Goal: Check status: Check status

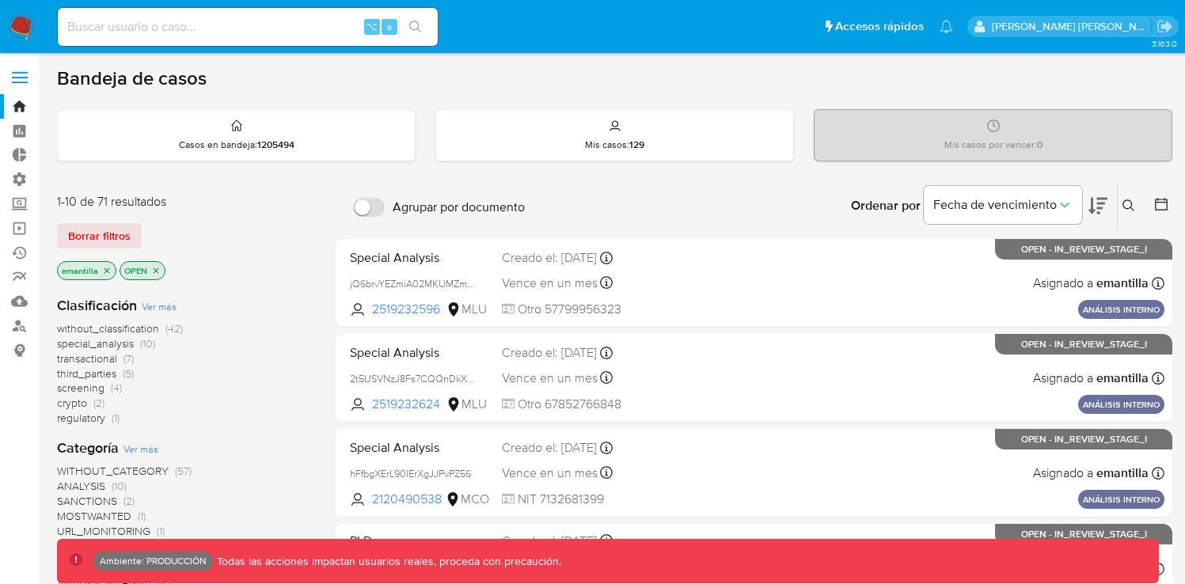
click at [265, 29] on input at bounding box center [248, 27] width 380 height 21
paste input "183559855"
type input "183559855"
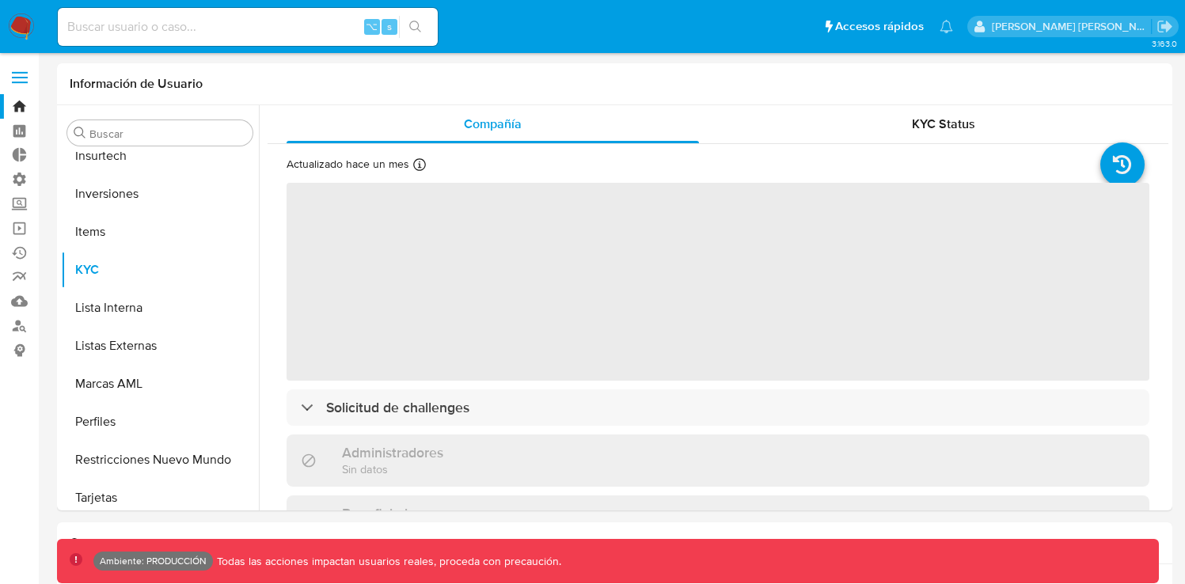
scroll to position [859, 0]
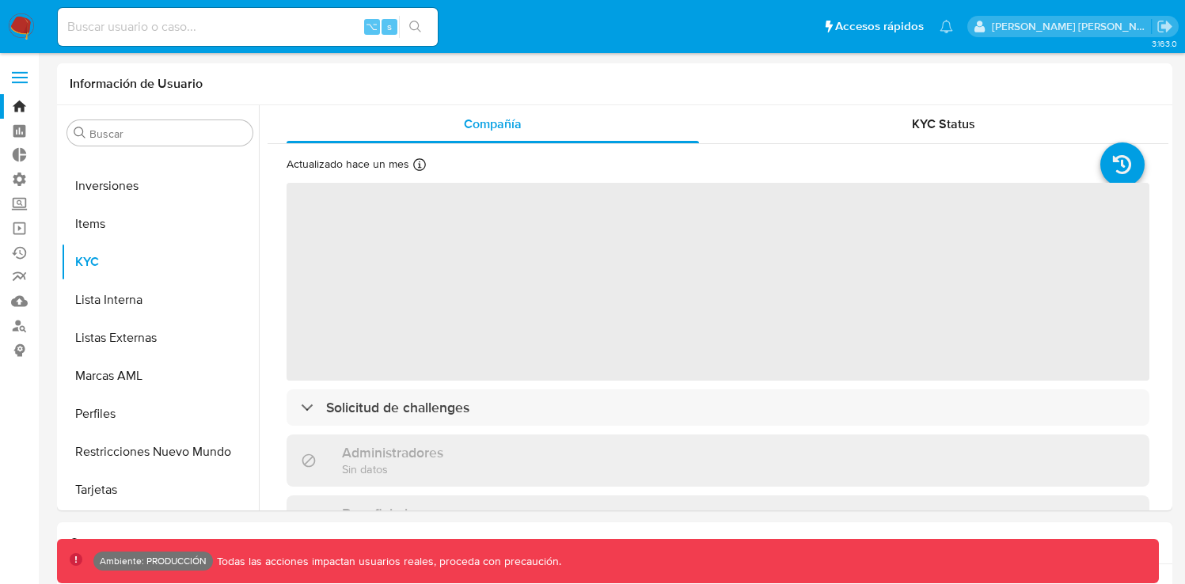
select select "10"
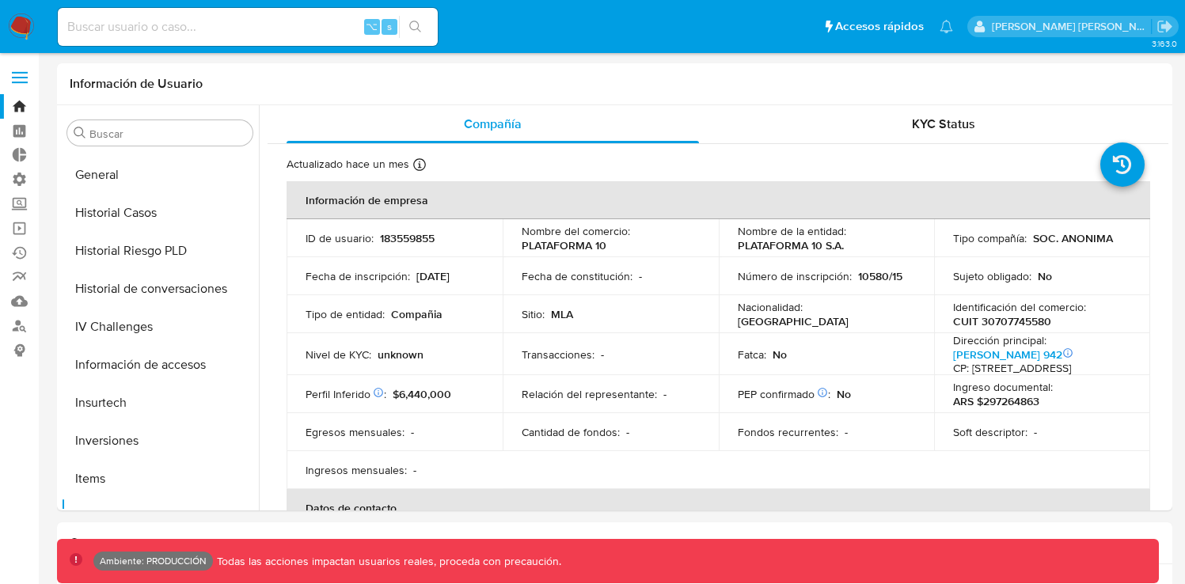
scroll to position [601, 0]
click at [146, 219] on button "Historial Casos" at bounding box center [153, 216] width 185 height 38
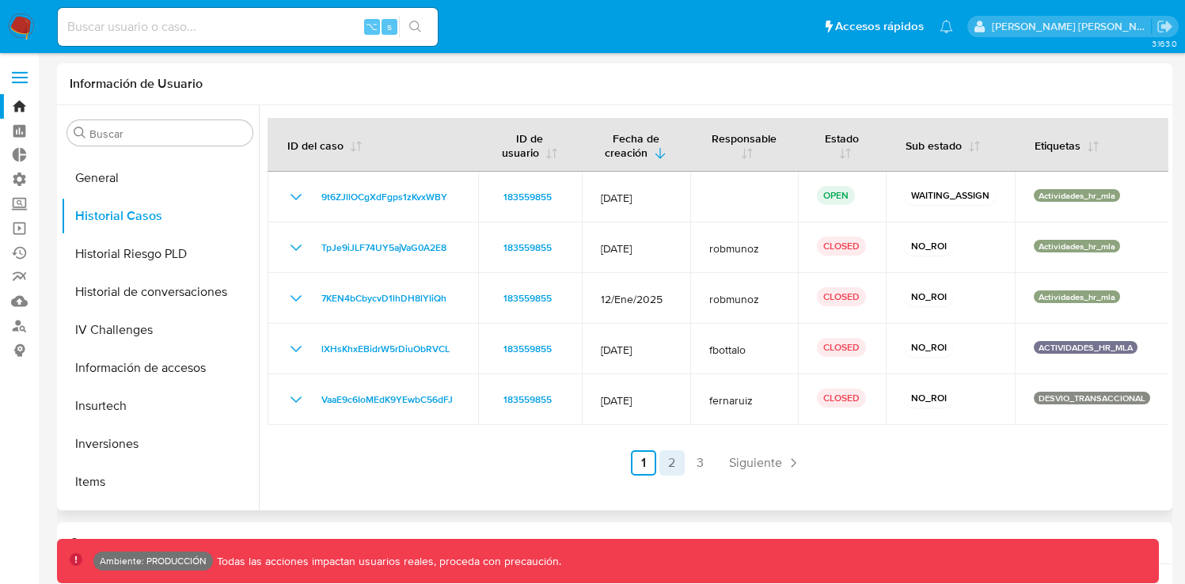
click at [670, 466] on link "2" at bounding box center [672, 463] width 25 height 25
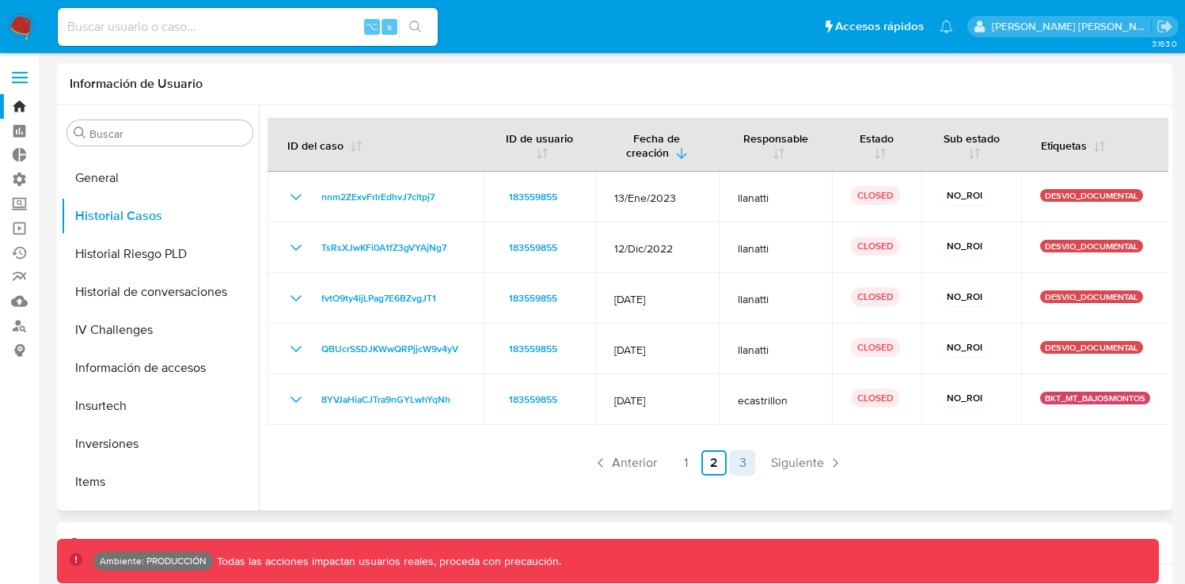
click at [742, 467] on link "3" at bounding box center [742, 463] width 25 height 25
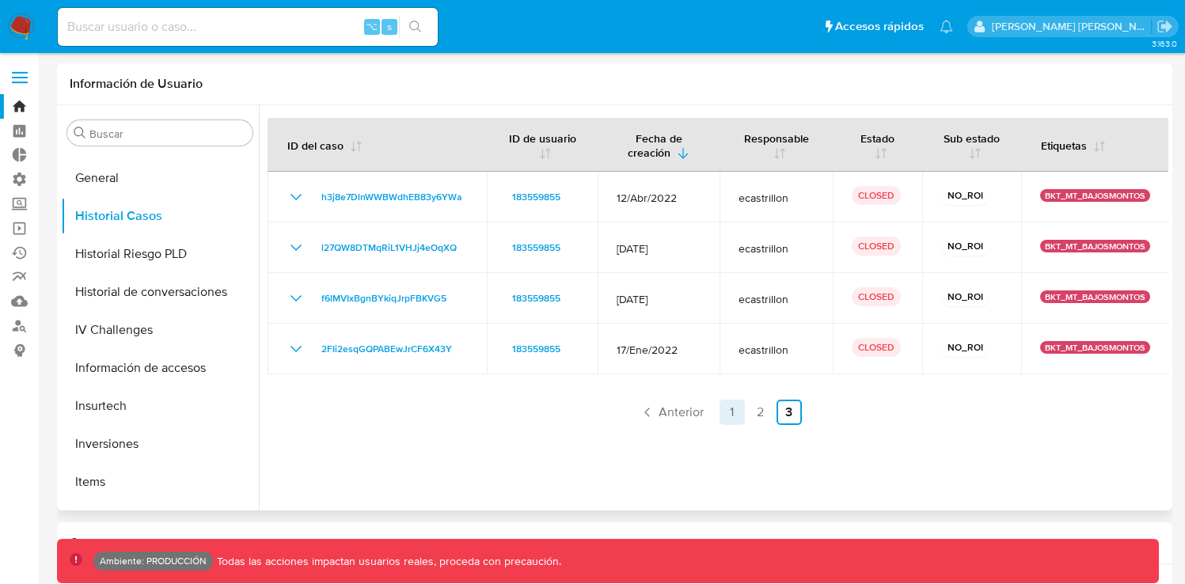
click at [731, 417] on link "1" at bounding box center [732, 412] width 25 height 25
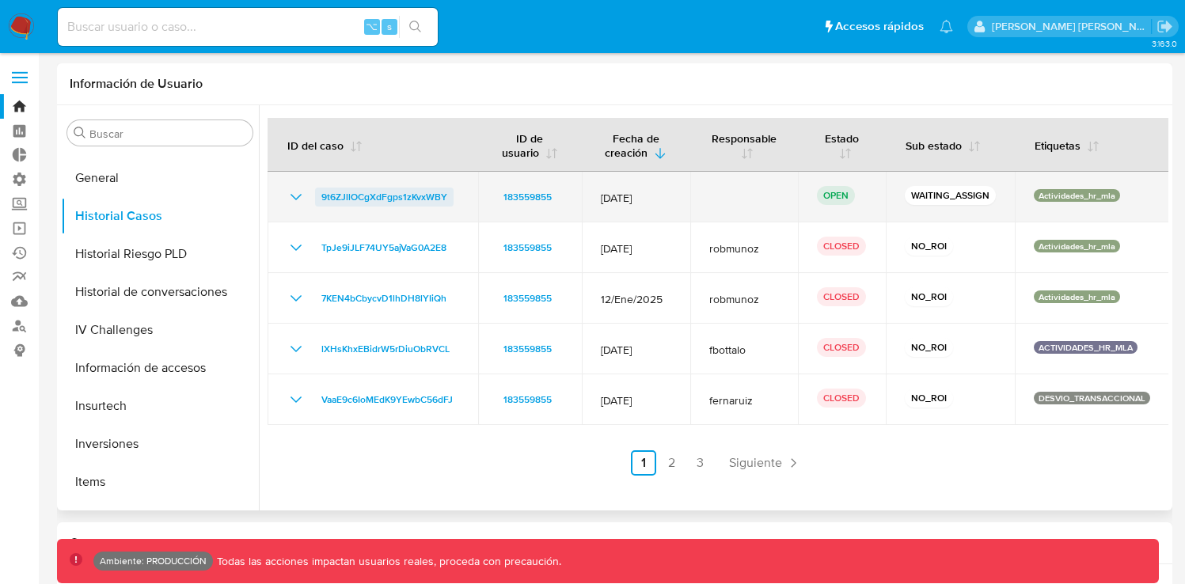
click at [407, 198] on span "9t6ZJllOCgXdFgps1zKvxWBY" at bounding box center [384, 197] width 126 height 19
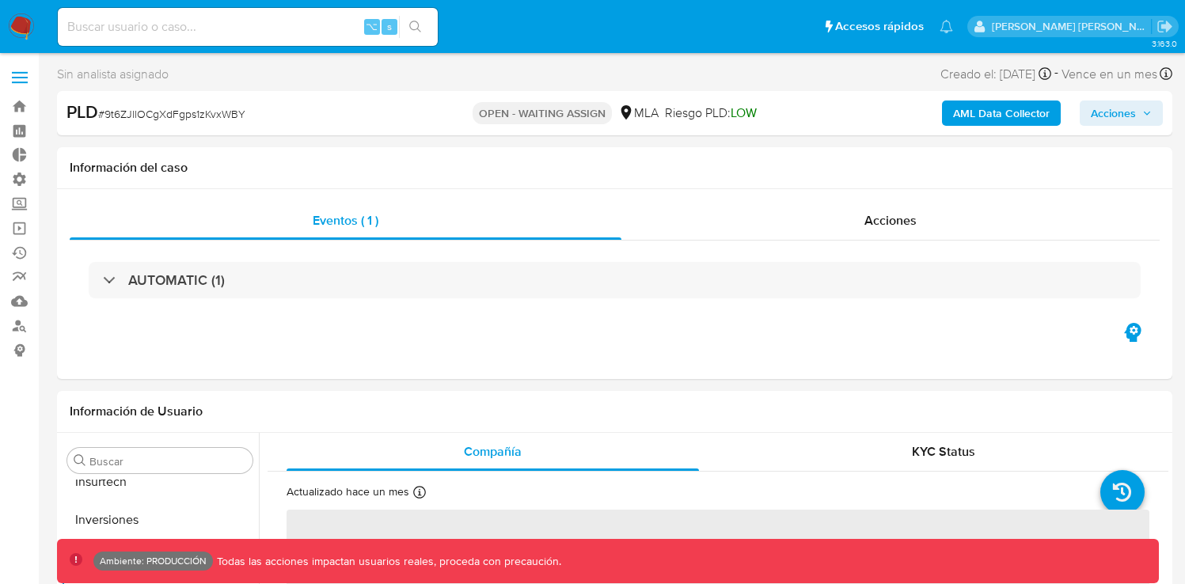
scroll to position [859, 0]
select select "10"
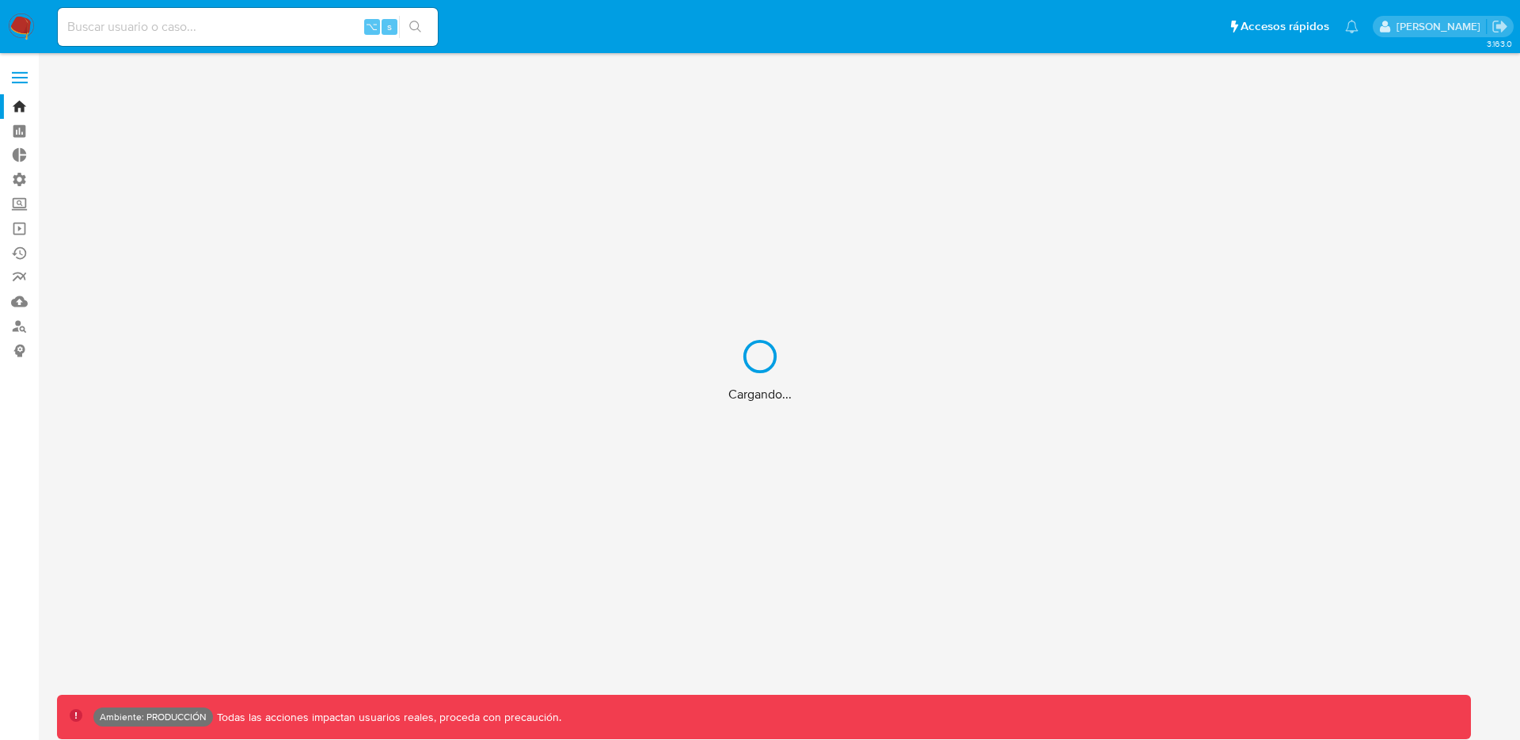
click at [223, 29] on div "Cargando..." at bounding box center [760, 370] width 1520 height 740
click at [229, 26] on div "Cargando..." at bounding box center [760, 370] width 1520 height 740
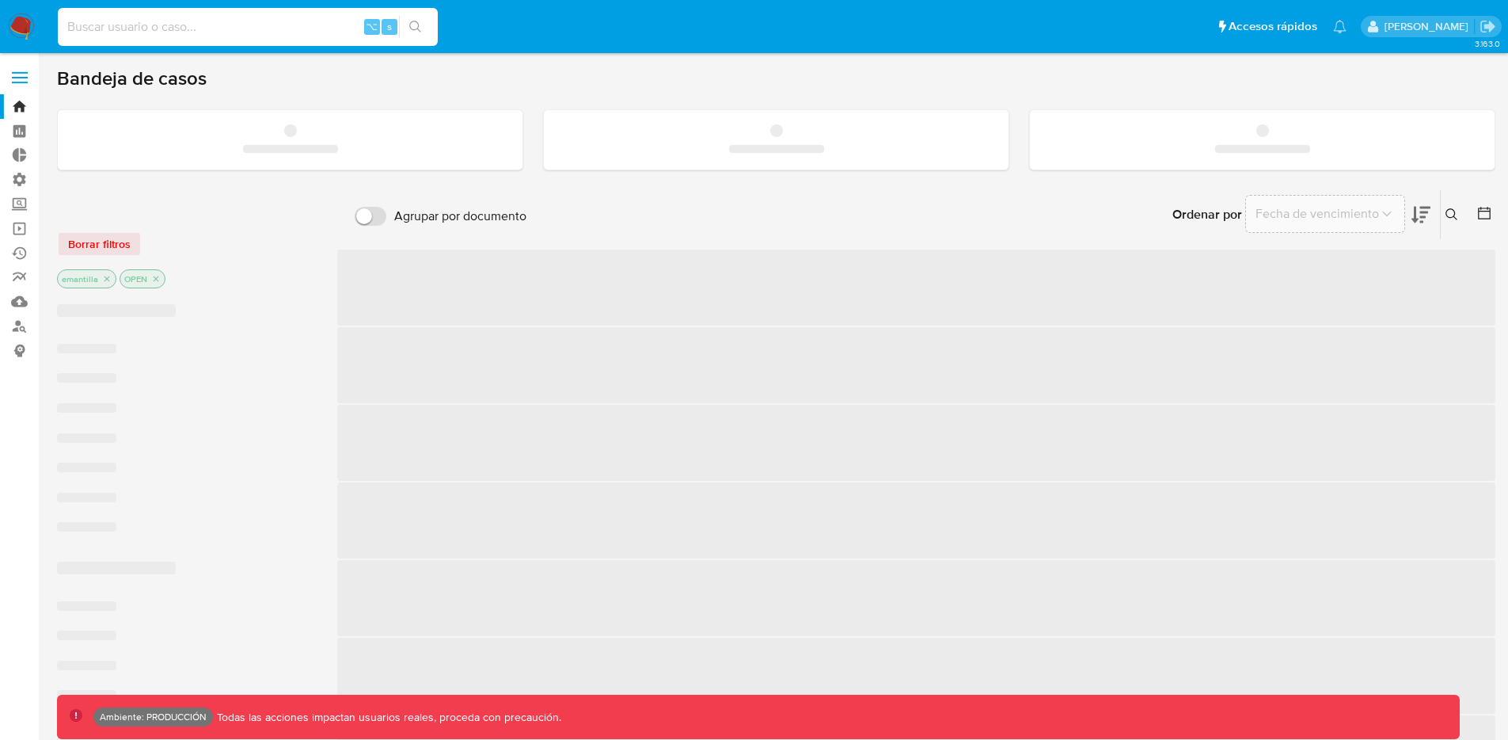
click at [238, 25] on input at bounding box center [248, 27] width 380 height 21
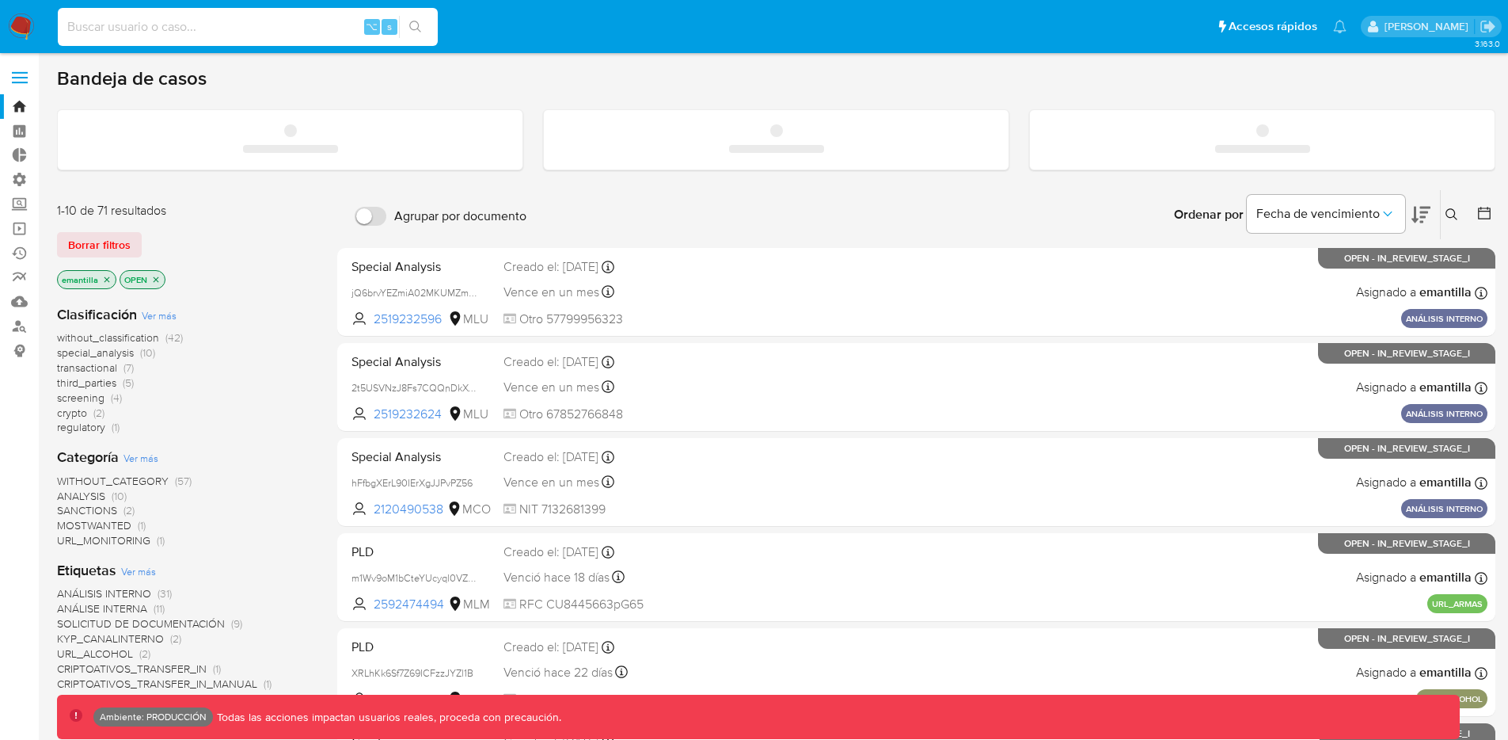
paste input "3xuEr4fgC2902NdFXAURQjqo"
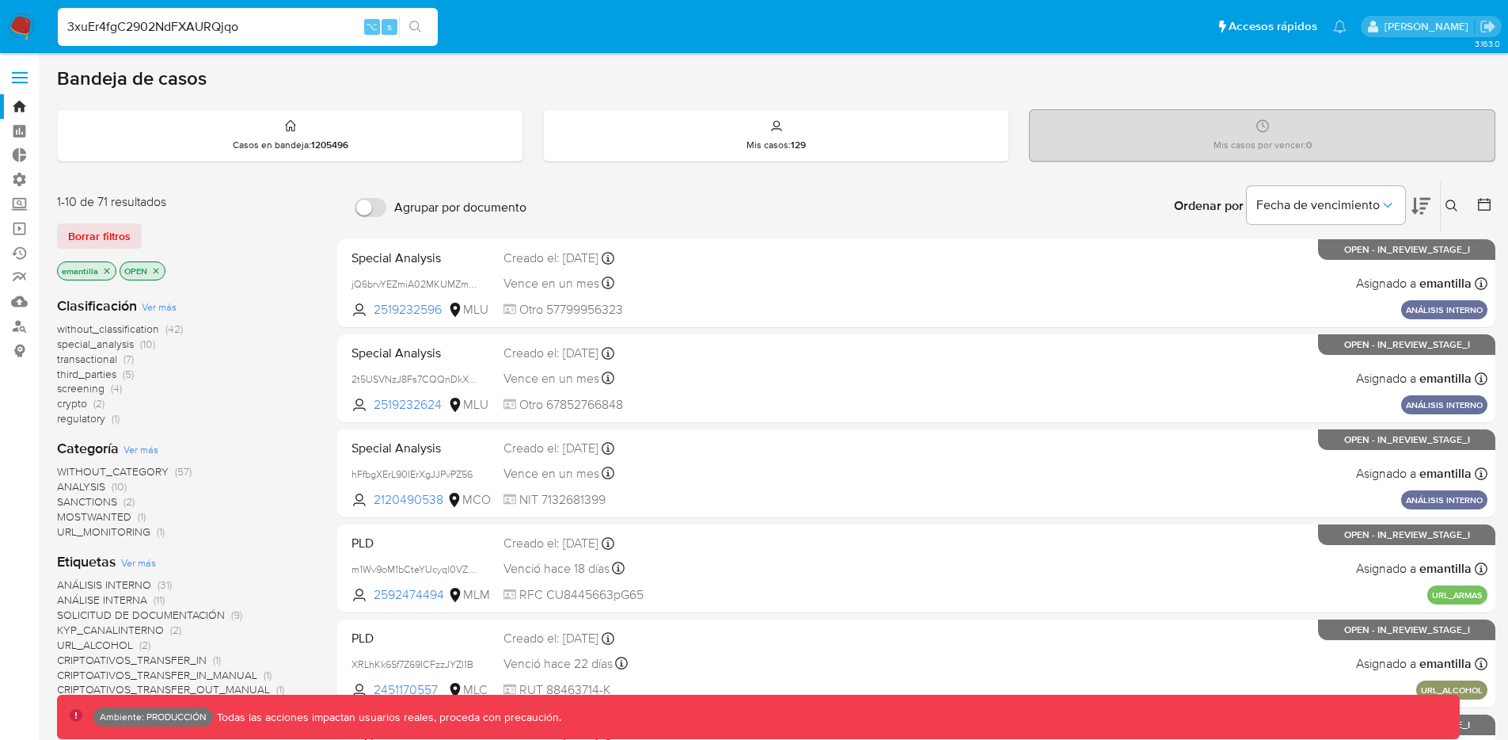
type input "3xuEr4fgC2902NdFXAURQjqo"
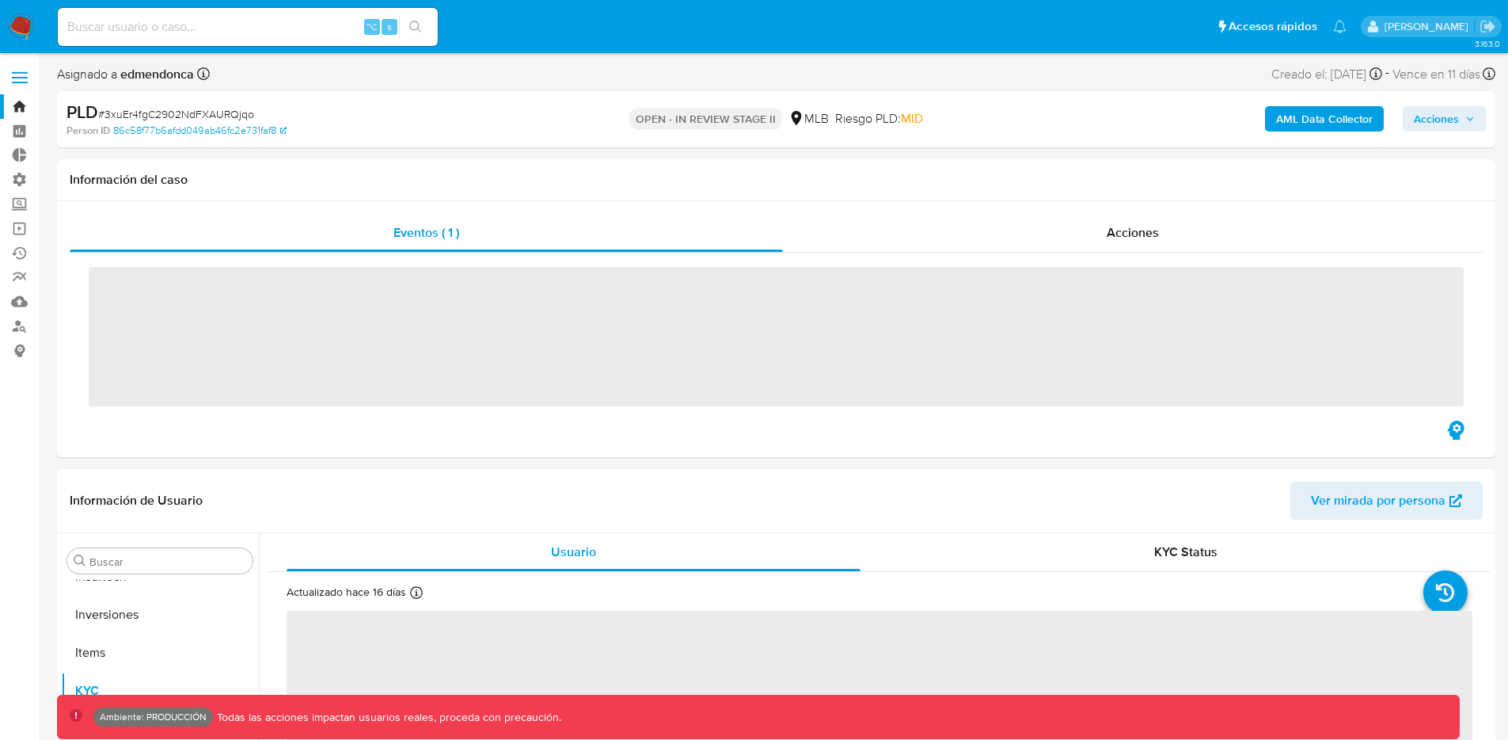
scroll to position [859, 0]
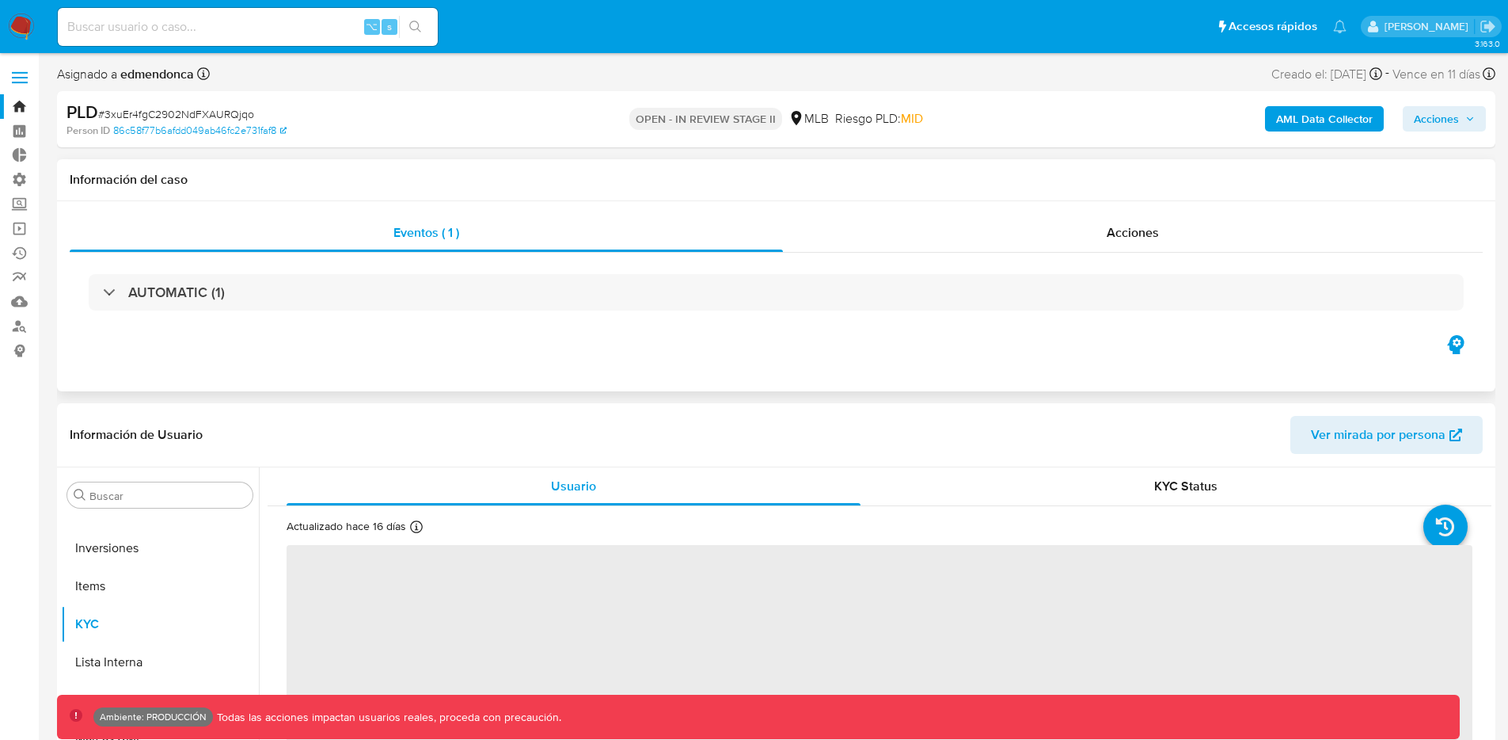
select select "10"
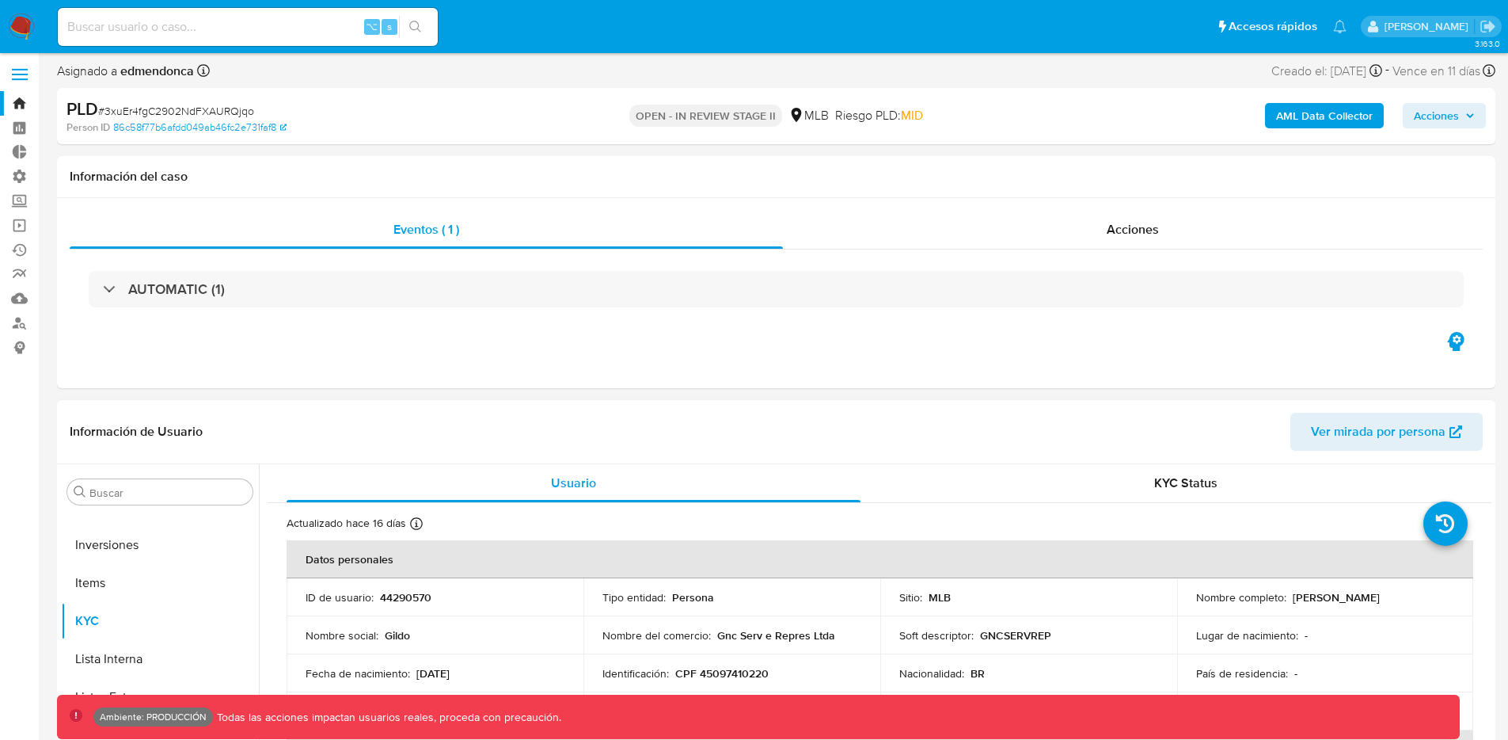
scroll to position [6, 0]
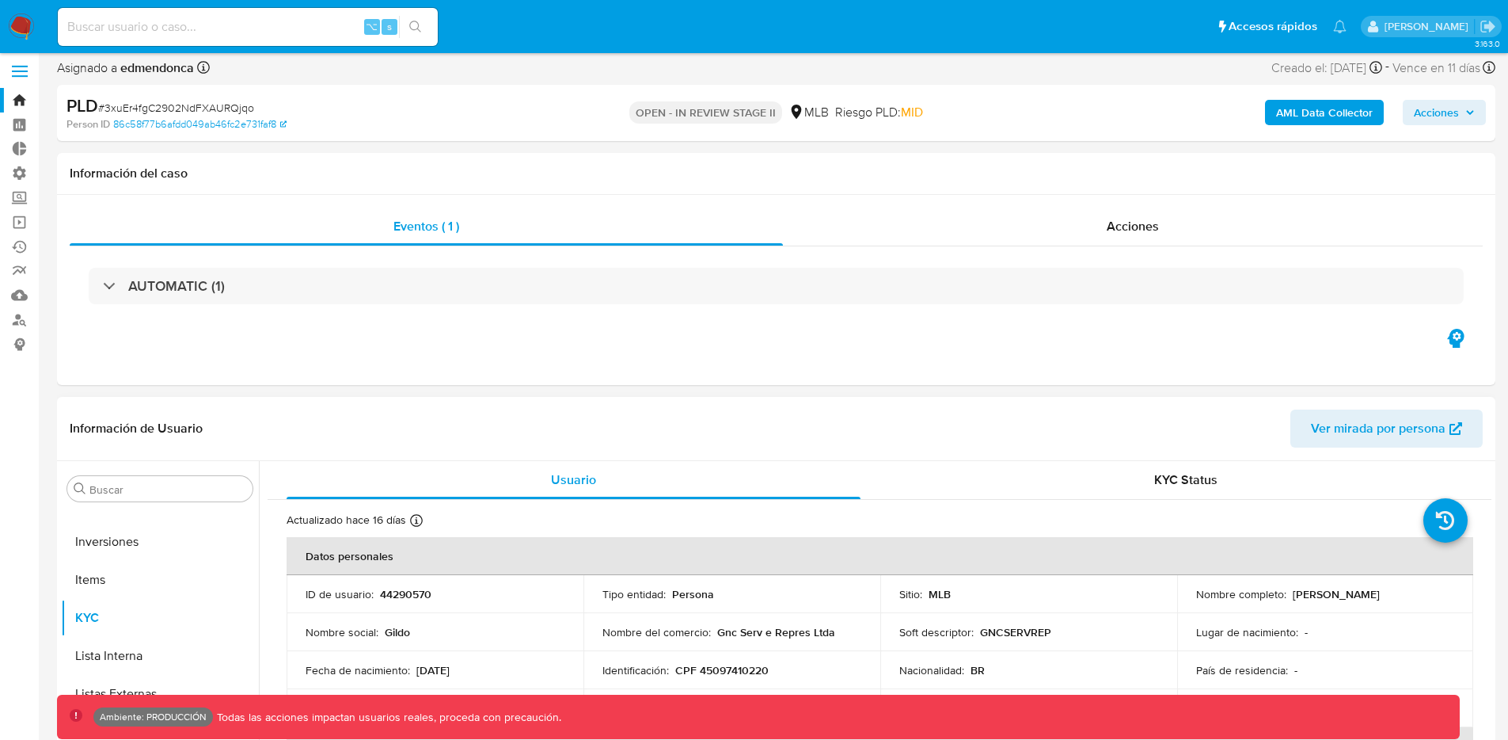
click at [427, 596] on p "44290570" at bounding box center [405, 594] width 51 height 14
copy p "44290570"
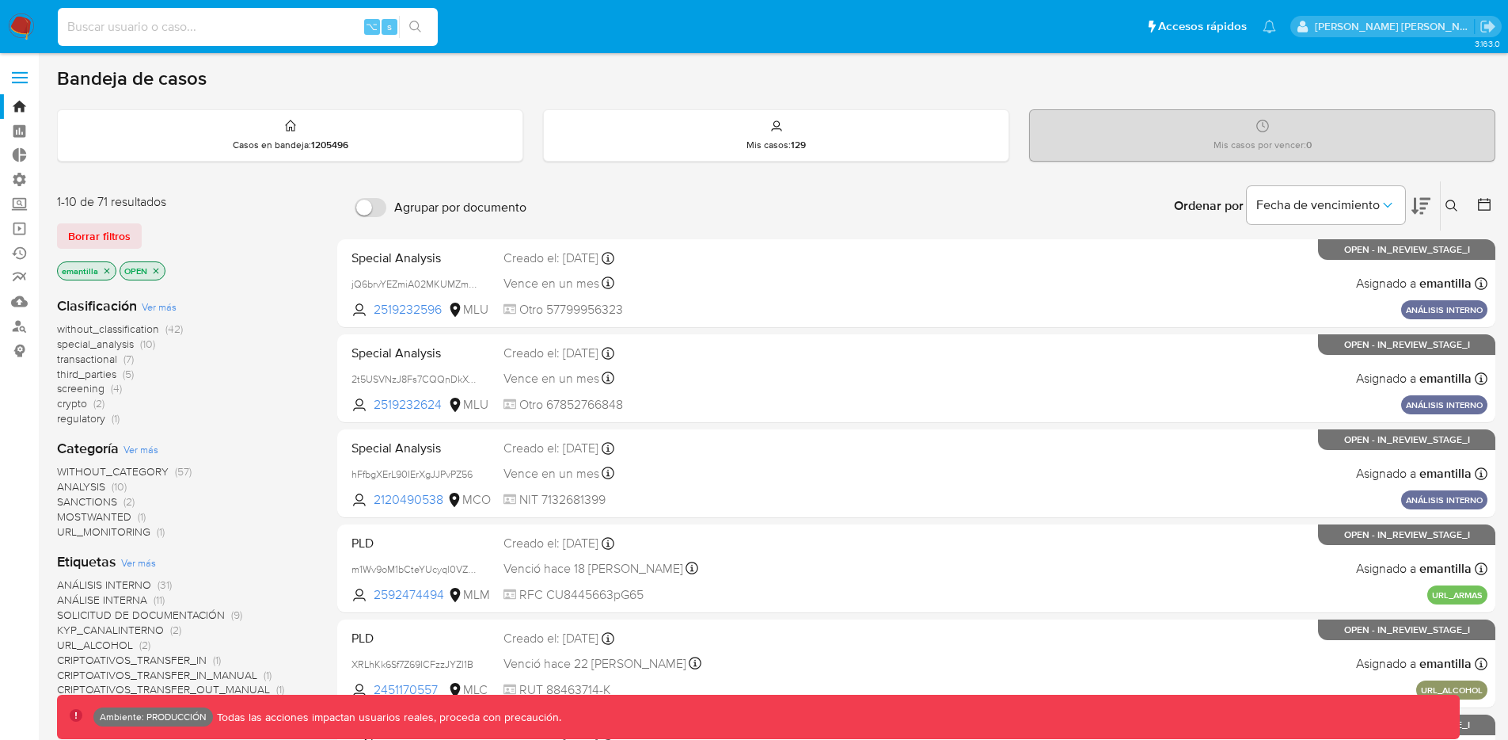
click at [245, 31] on input at bounding box center [248, 27] width 380 height 21
paste input "LquBgMndSurAfIlYc9we23V5"
type input "LquBgMndSurAfIlYc9we23V5"
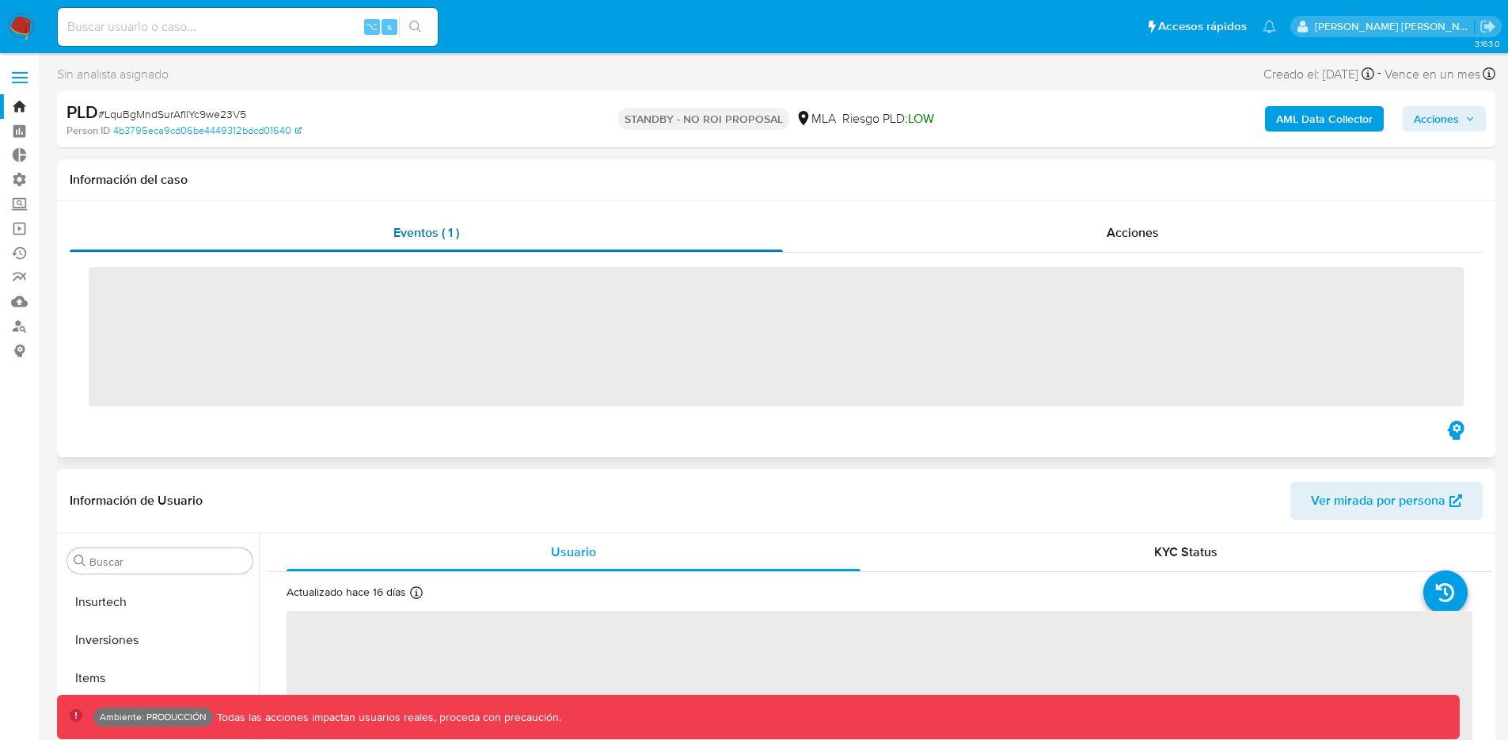
scroll to position [859, 0]
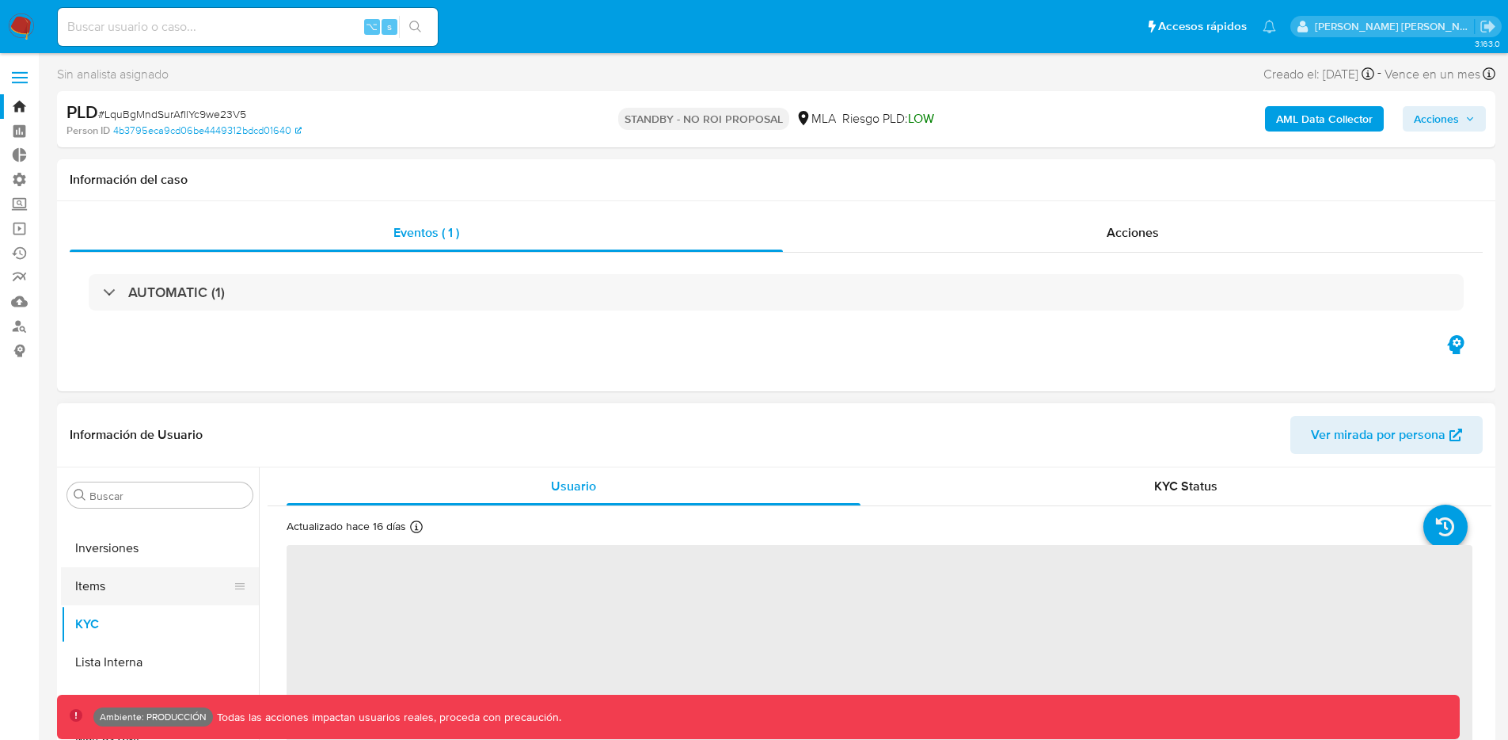
select select "10"
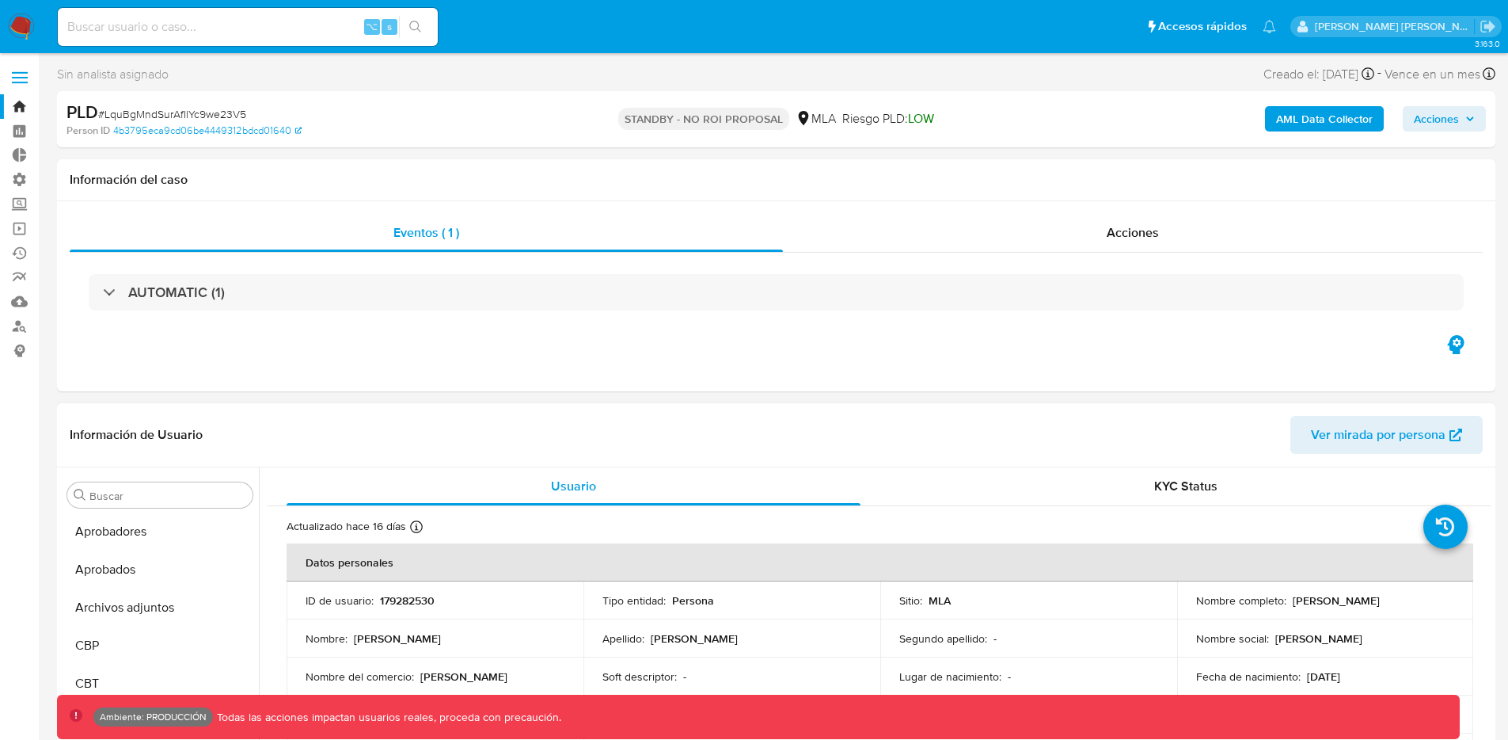
scroll to position [0, 0]
click at [137, 644] on button "Archivos adjuntos" at bounding box center [153, 647] width 185 height 38
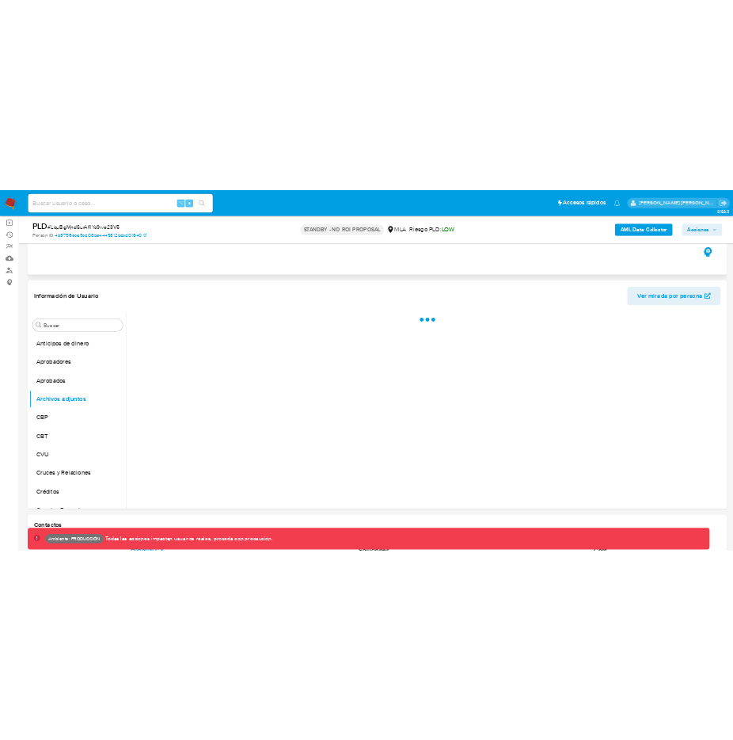
scroll to position [169, 0]
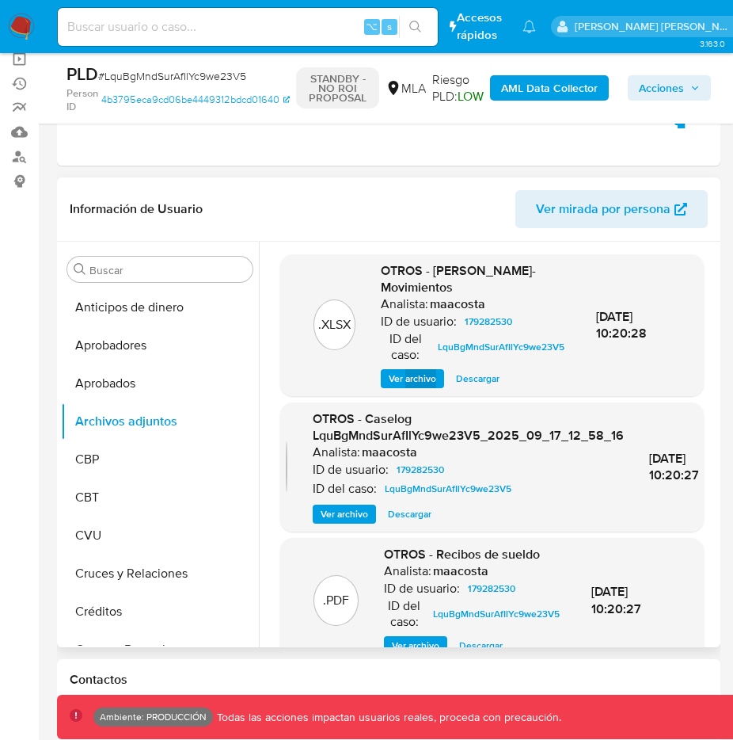
click at [427, 382] on span "Ver archivo" at bounding box center [413, 379] width 48 height 16
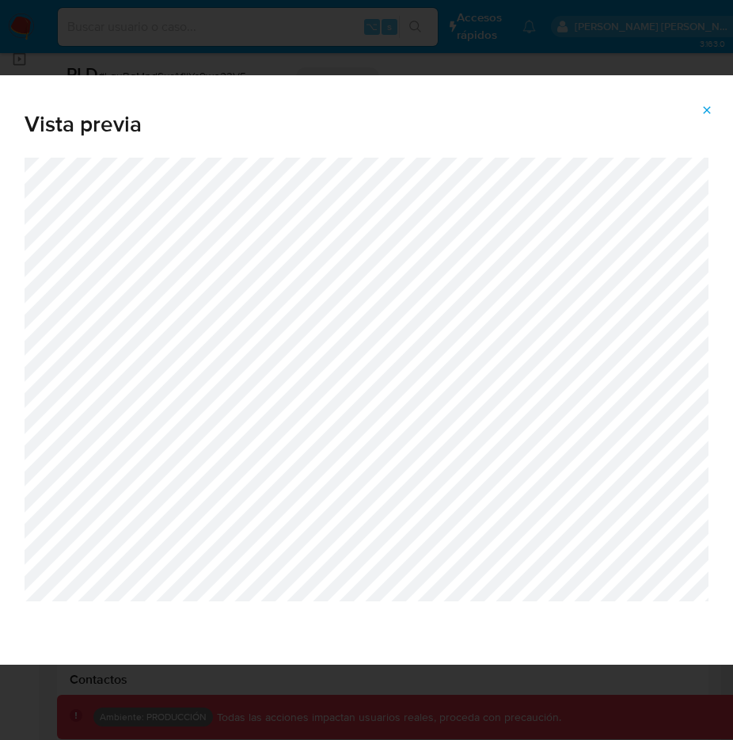
scroll to position [88, 0]
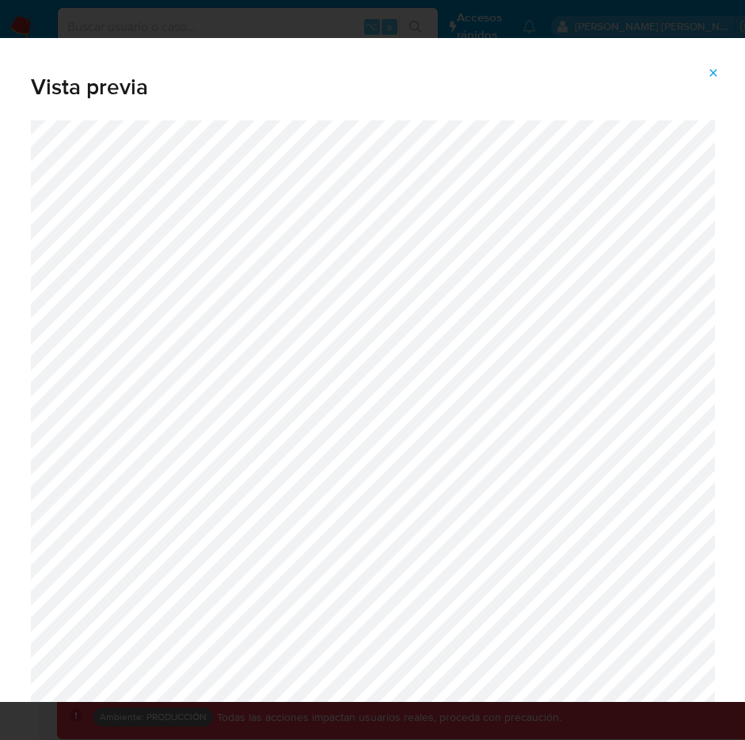
click at [713, 79] on span "Attachment preview" at bounding box center [713, 73] width 13 height 22
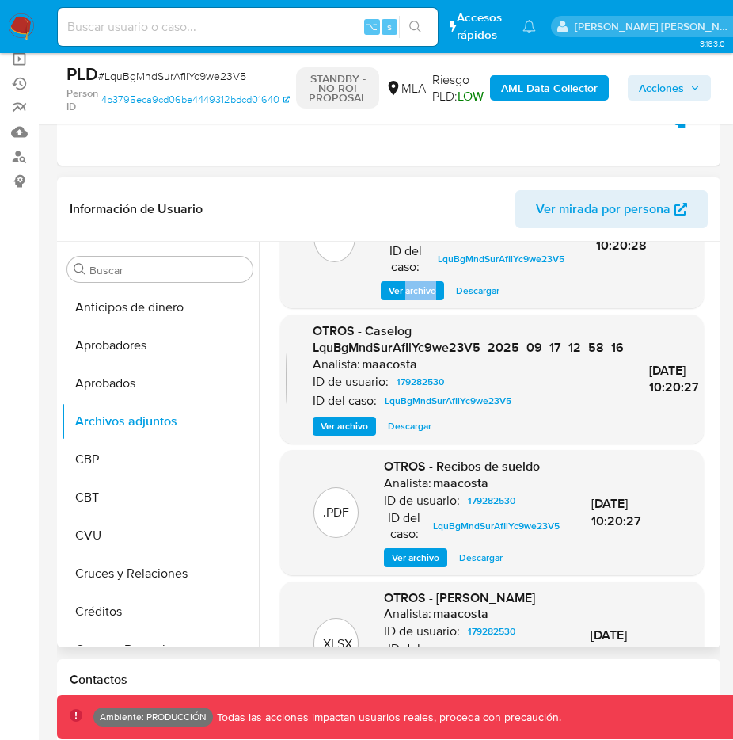
click at [336, 426] on span "Ver archivo" at bounding box center [345, 426] width 48 height 16
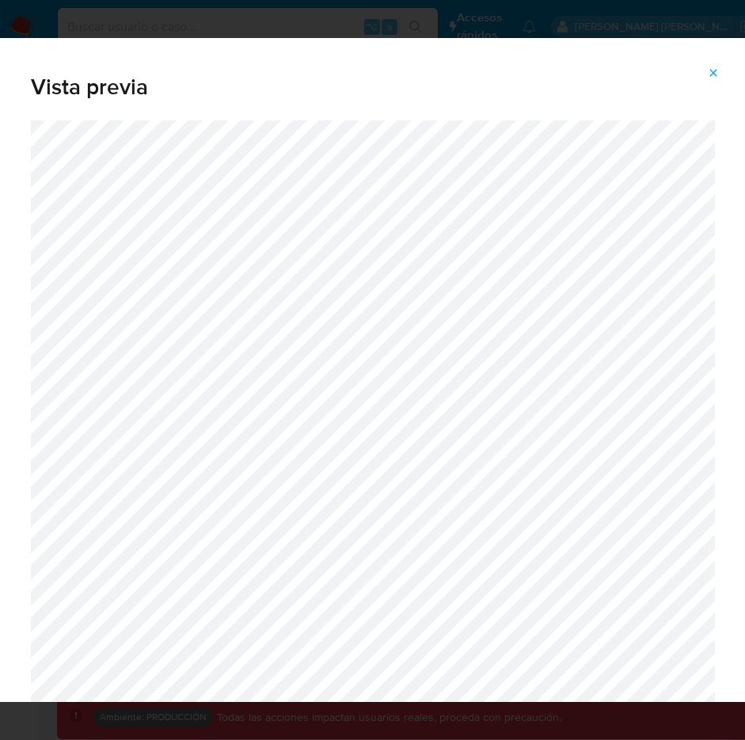
click at [713, 74] on icon "Attachment preview" at bounding box center [713, 73] width 13 height 13
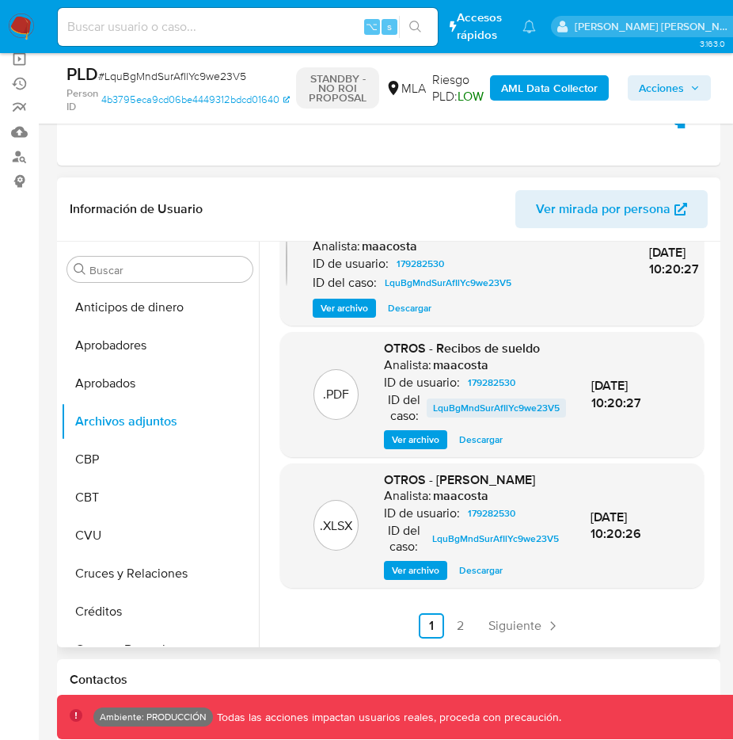
scroll to position [254, 0]
click at [519, 624] on span "Siguiente" at bounding box center [515, 625] width 53 height 13
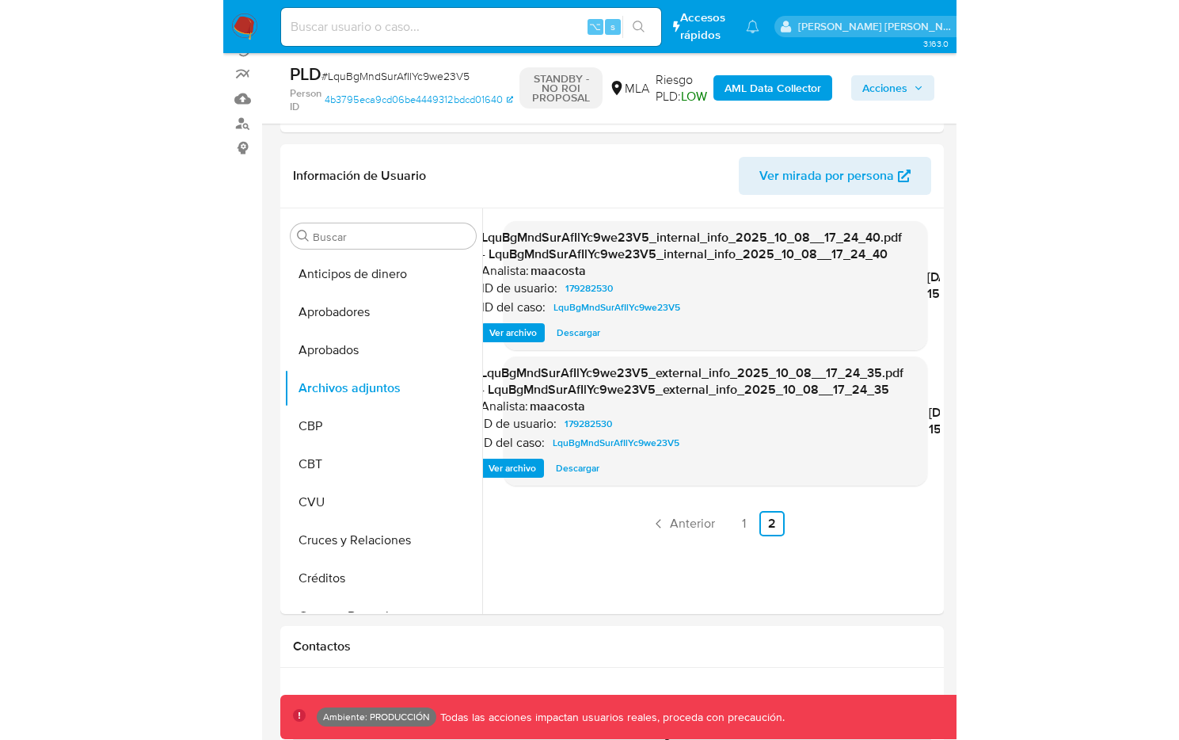
scroll to position [200, 0]
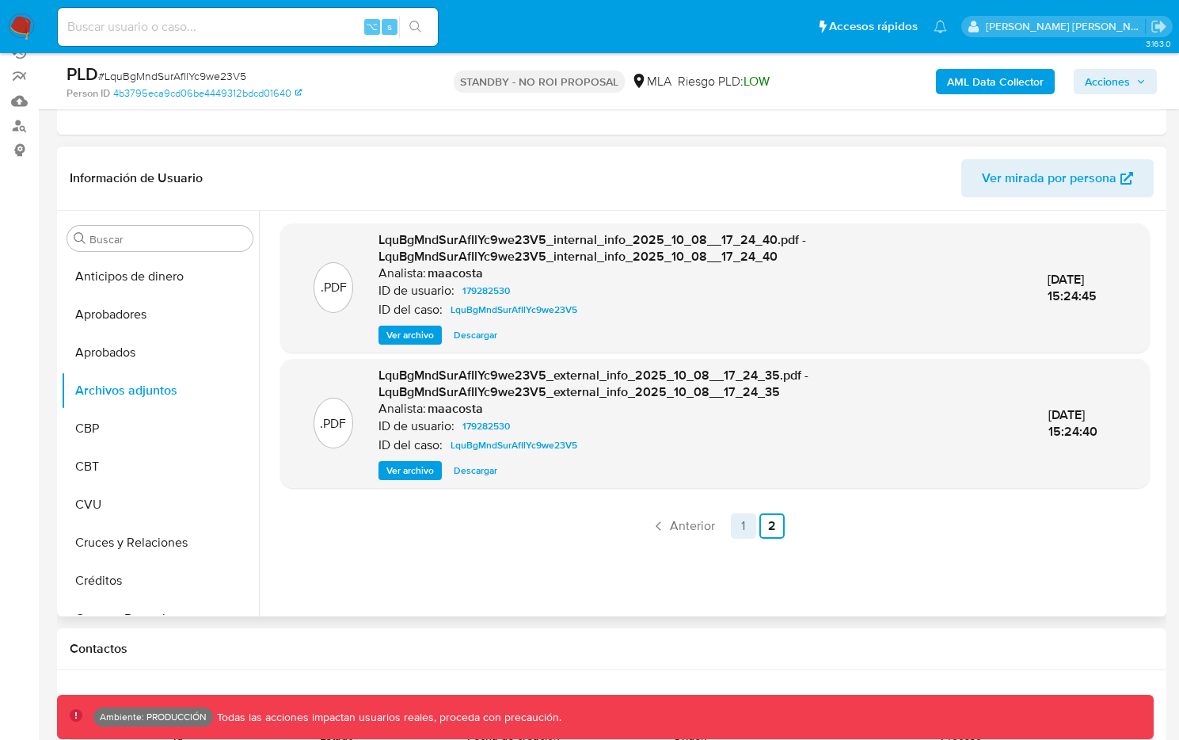
click at [745, 529] on link "1" at bounding box center [743, 525] width 25 height 25
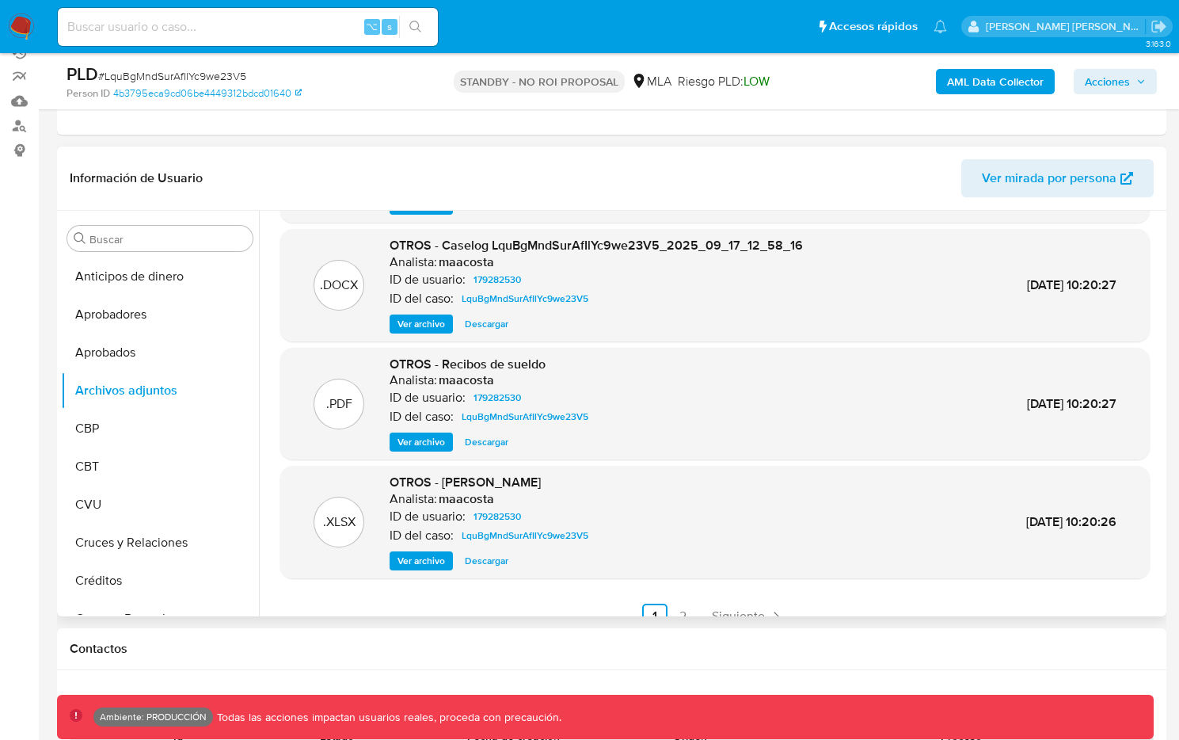
scroll to position [110, 0]
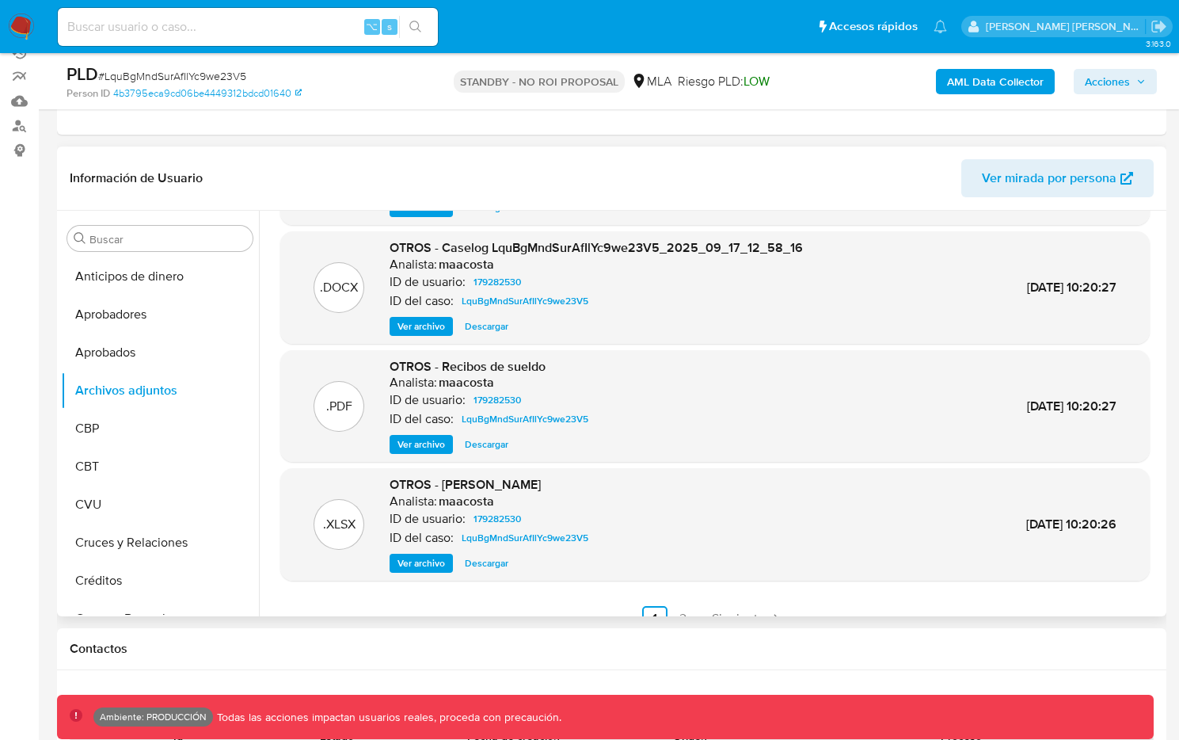
click at [259, 24] on input at bounding box center [248, 27] width 380 height 21
paste input "QY3RTmyuCMgLrlhdVbDvP8Dq"
type input "QY3RTmyuCMgLrlhdVbDvP8Dq"
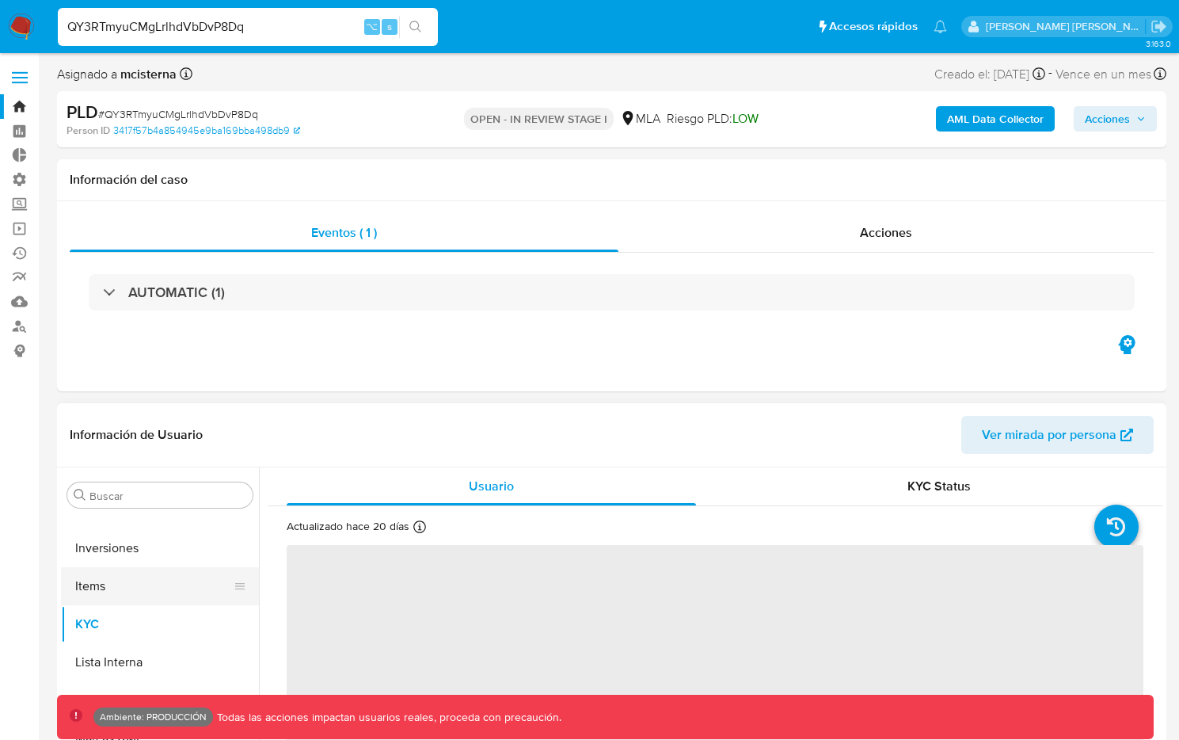
select select "10"
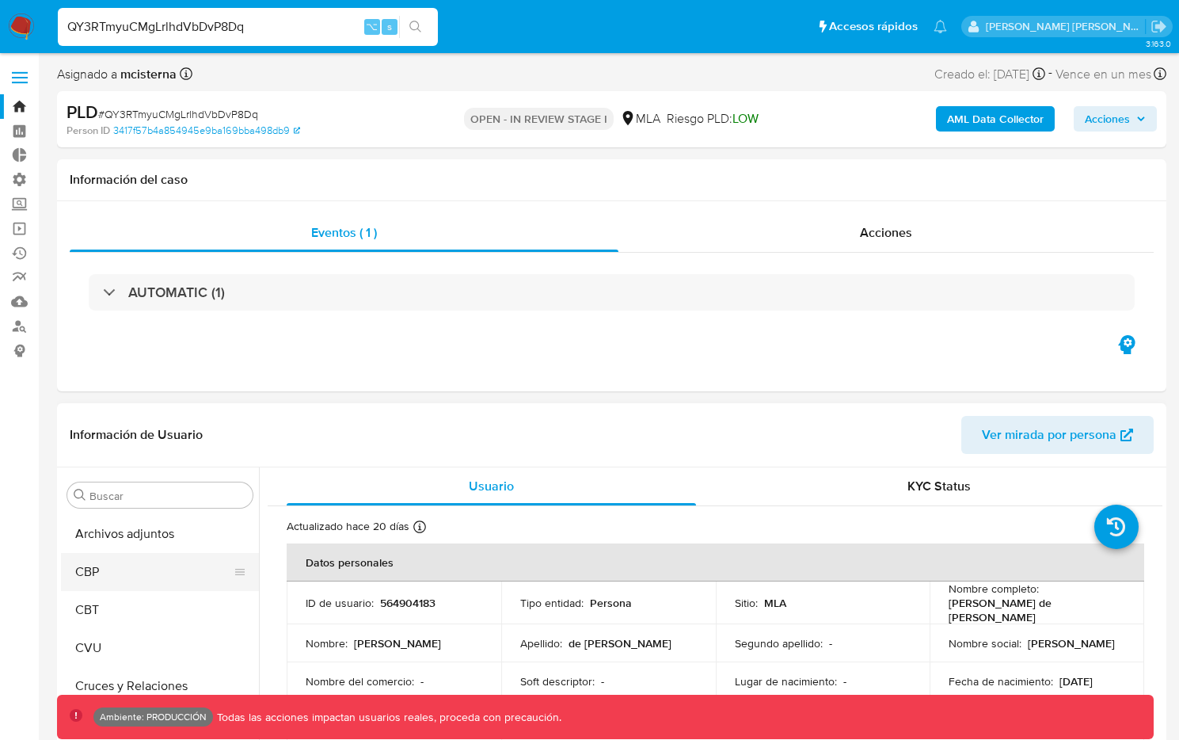
scroll to position [116, 0]
click at [176, 530] on button "Archivos adjuntos" at bounding box center [153, 530] width 185 height 38
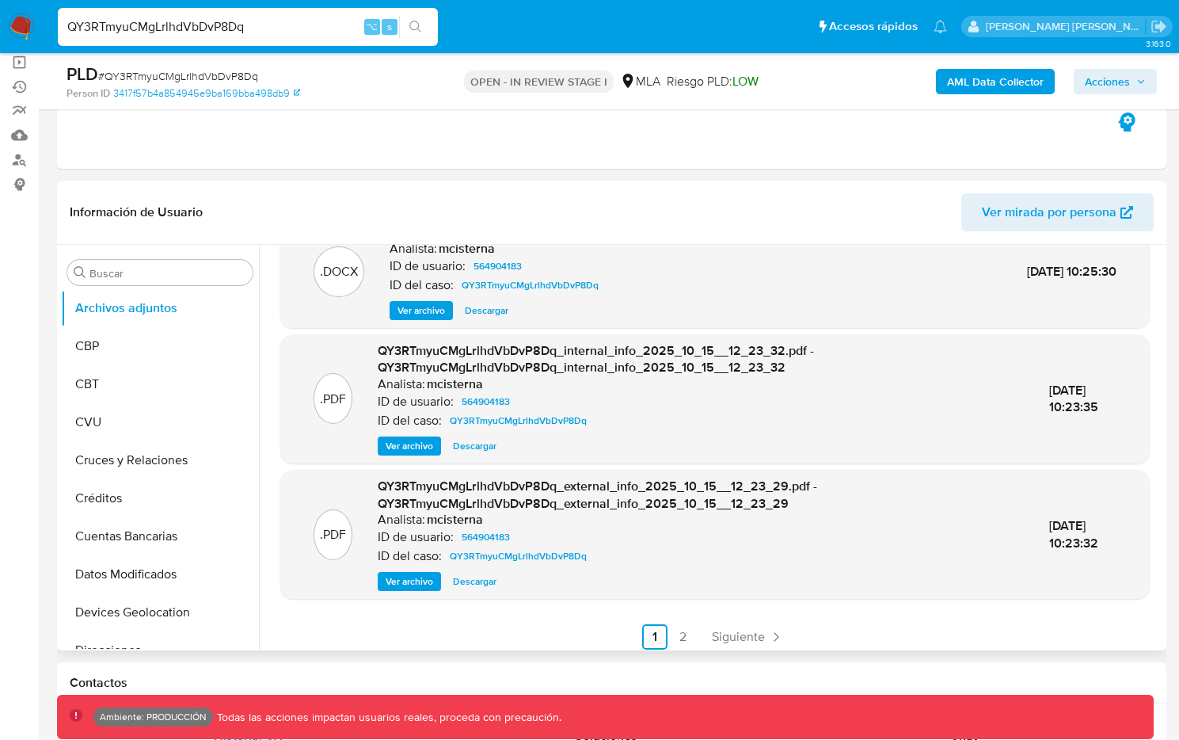
scroll to position [167, 0]
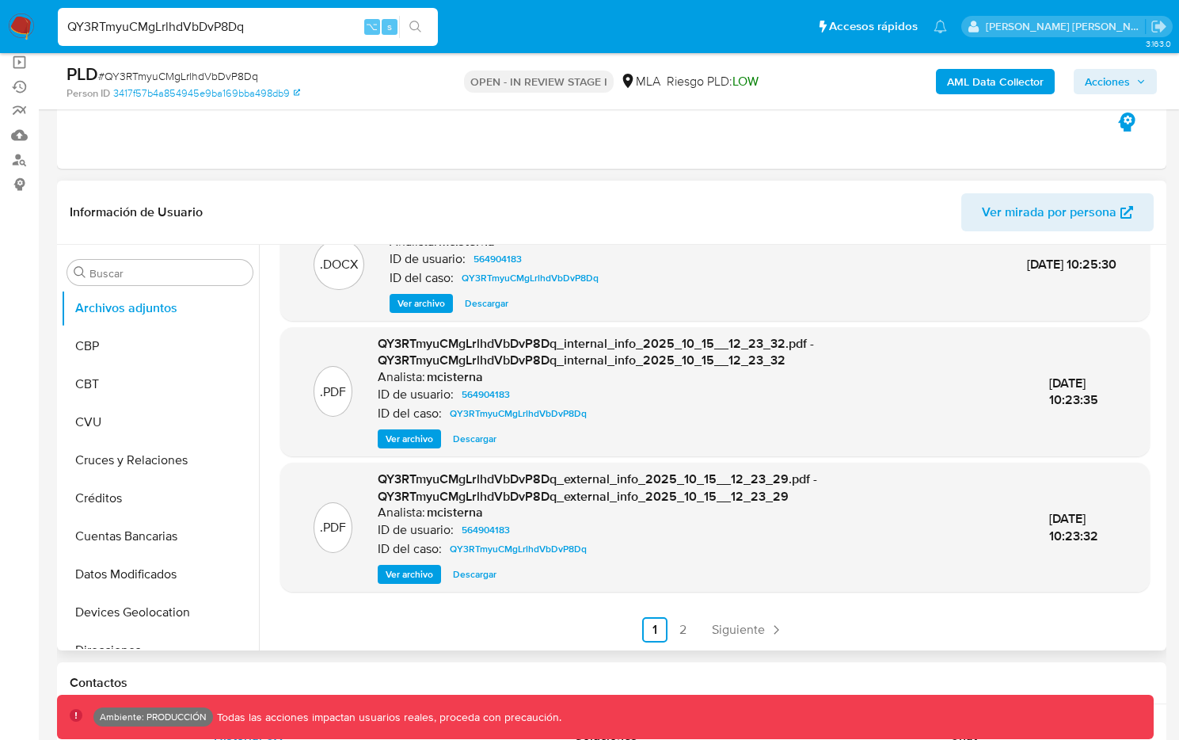
click at [413, 440] on span "Ver archivo" at bounding box center [410, 439] width 48 height 16
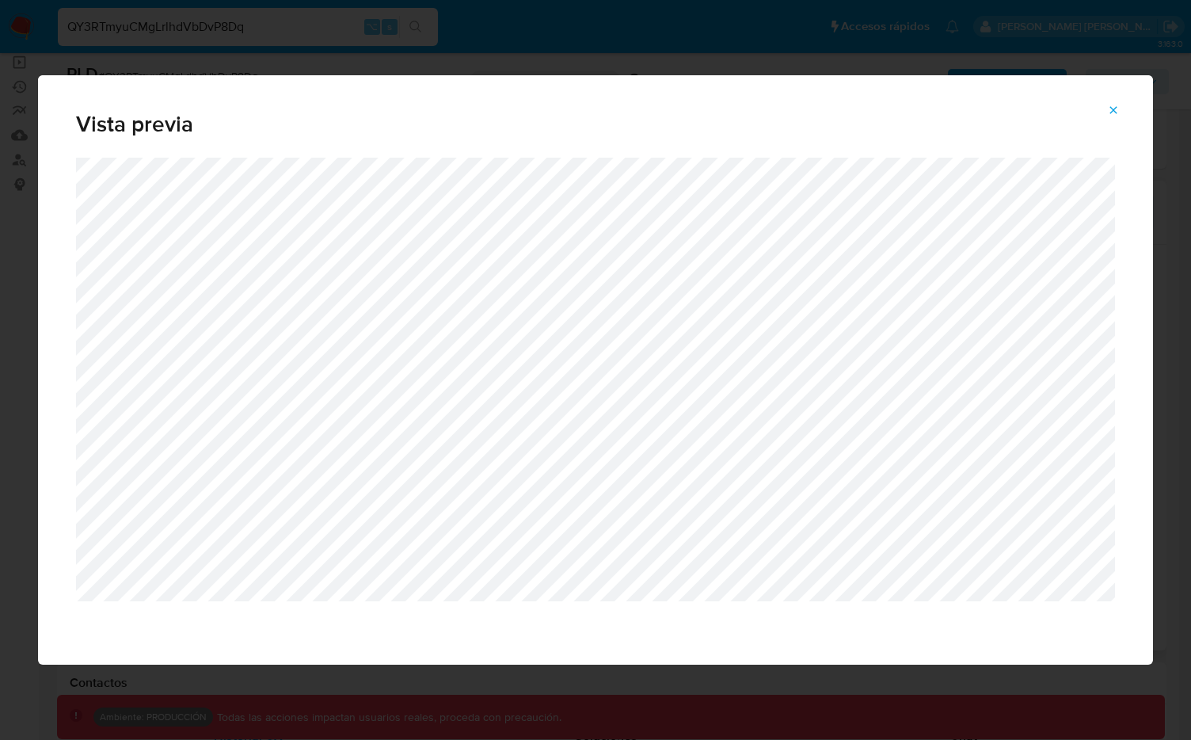
click at [1108, 112] on button "Attachment preview" at bounding box center [1113, 109] width 35 height 25
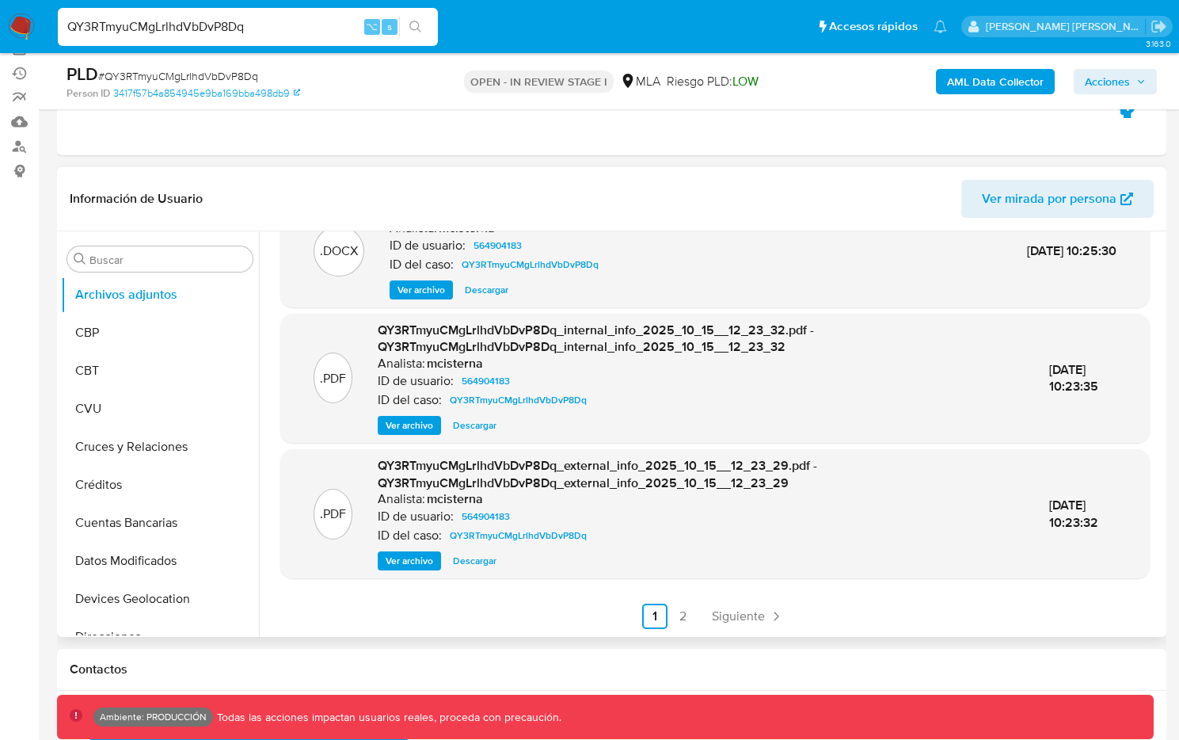
scroll to position [188, 0]
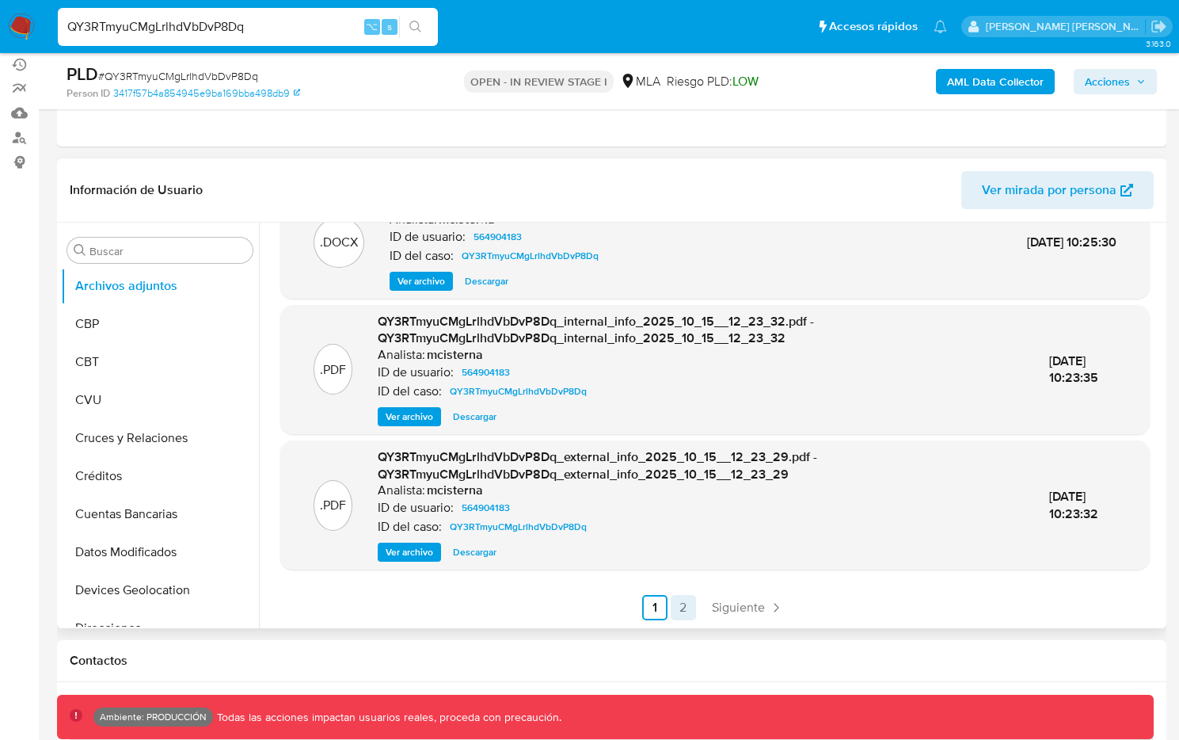
click at [684, 612] on link "2" at bounding box center [683, 607] width 25 height 25
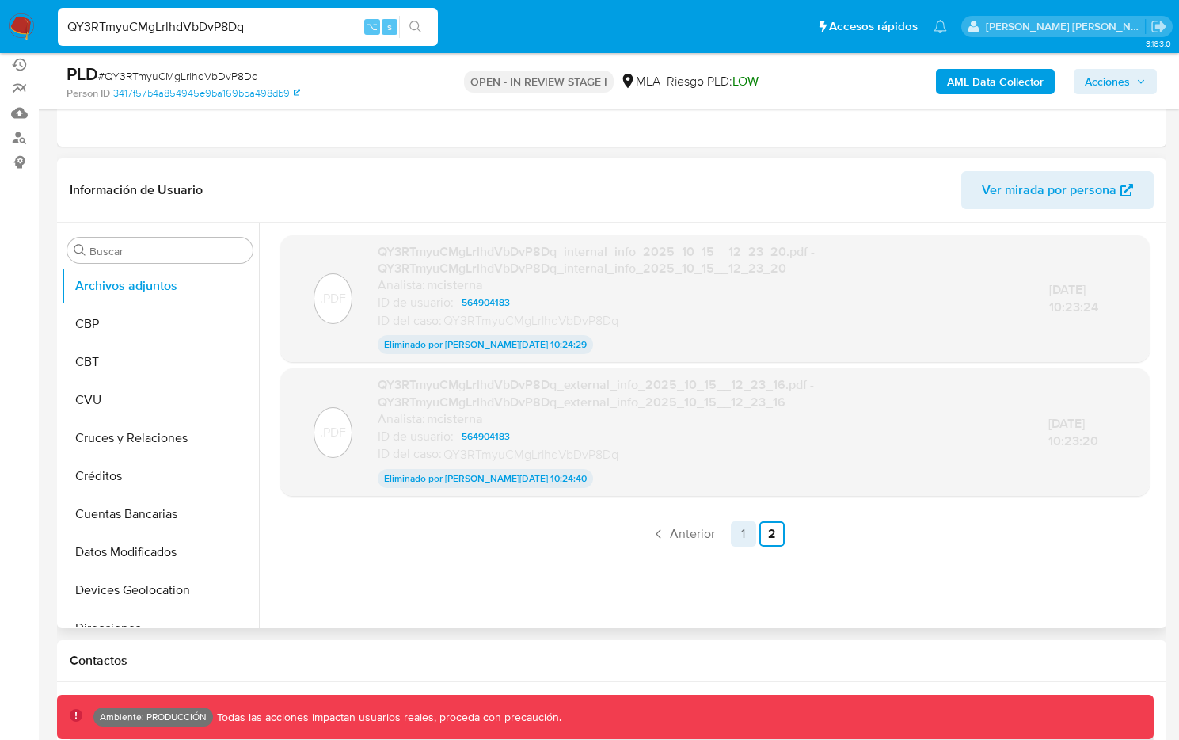
click at [740, 538] on link "1" at bounding box center [743, 533] width 25 height 25
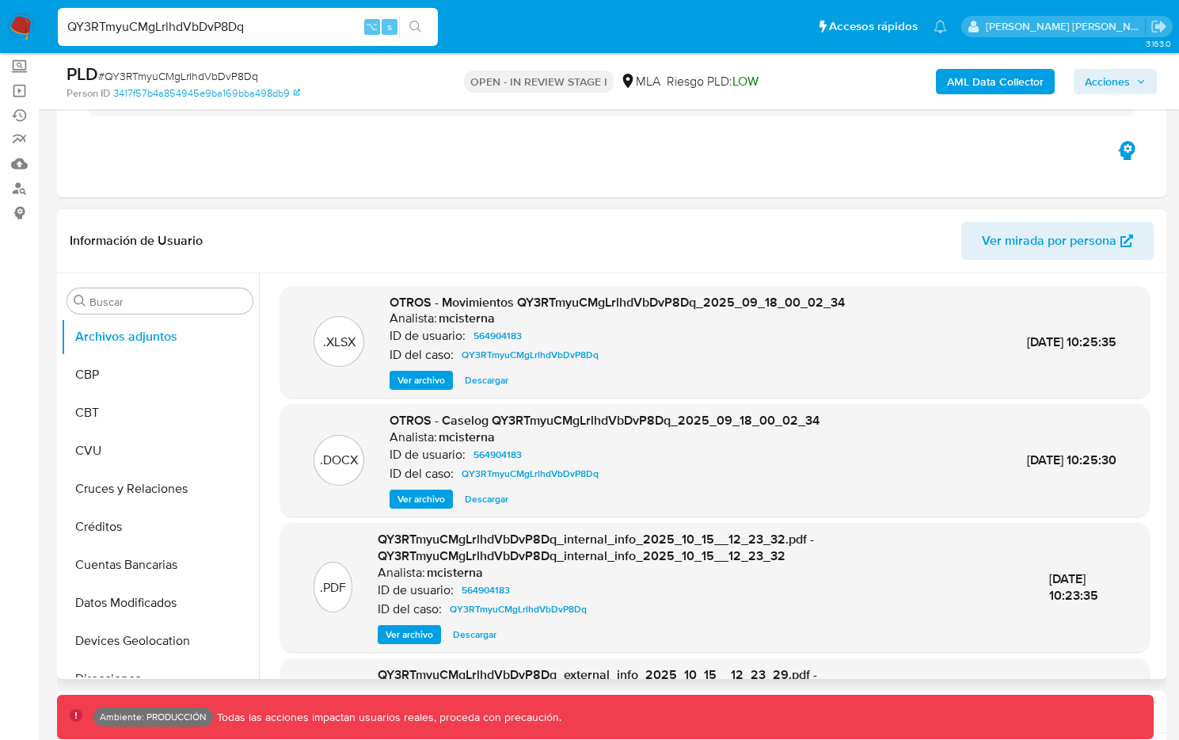
scroll to position [48, 0]
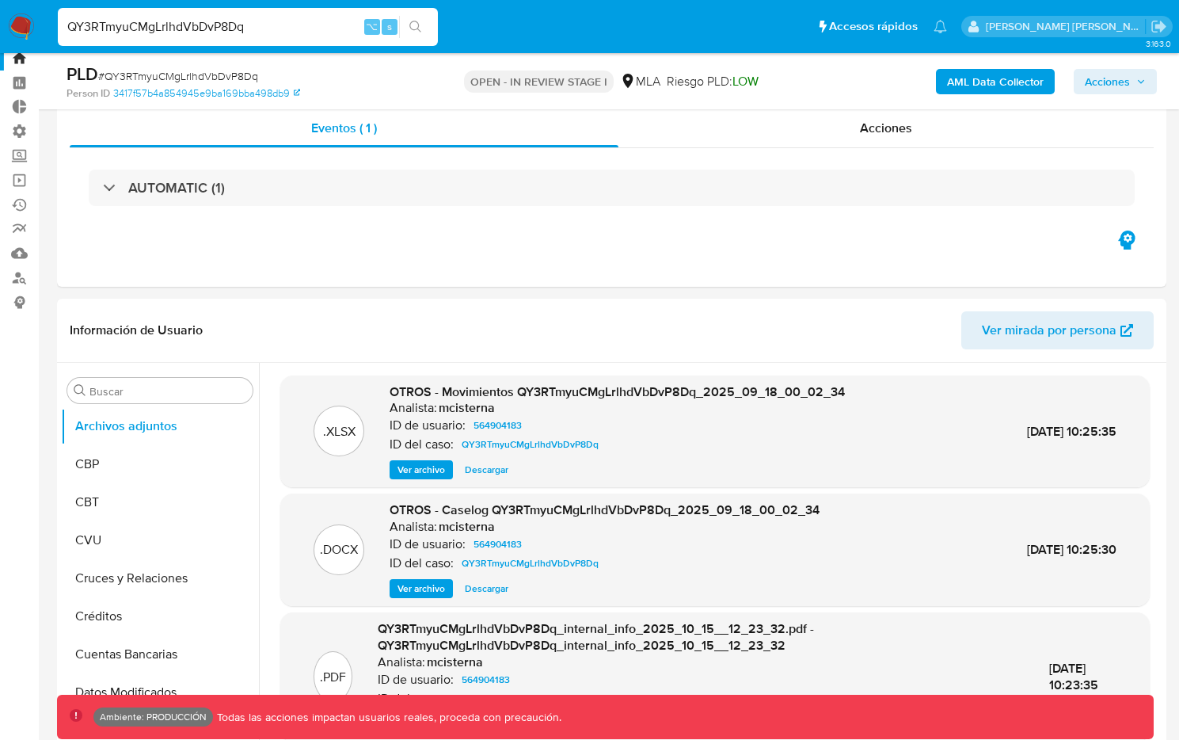
click at [283, 35] on input "QY3RTmyuCMgLrlhdVbDvP8Dq" at bounding box center [248, 27] width 380 height 21
click at [196, 32] on input "QY3RTmyuCMgLrlhdVbDvP8Dq" at bounding box center [248, 27] width 380 height 21
paste input "f7WmC8j428OEjH6SqGDxTioF"
type input "f7WmC8j428OEjH6SqGDxTioF"
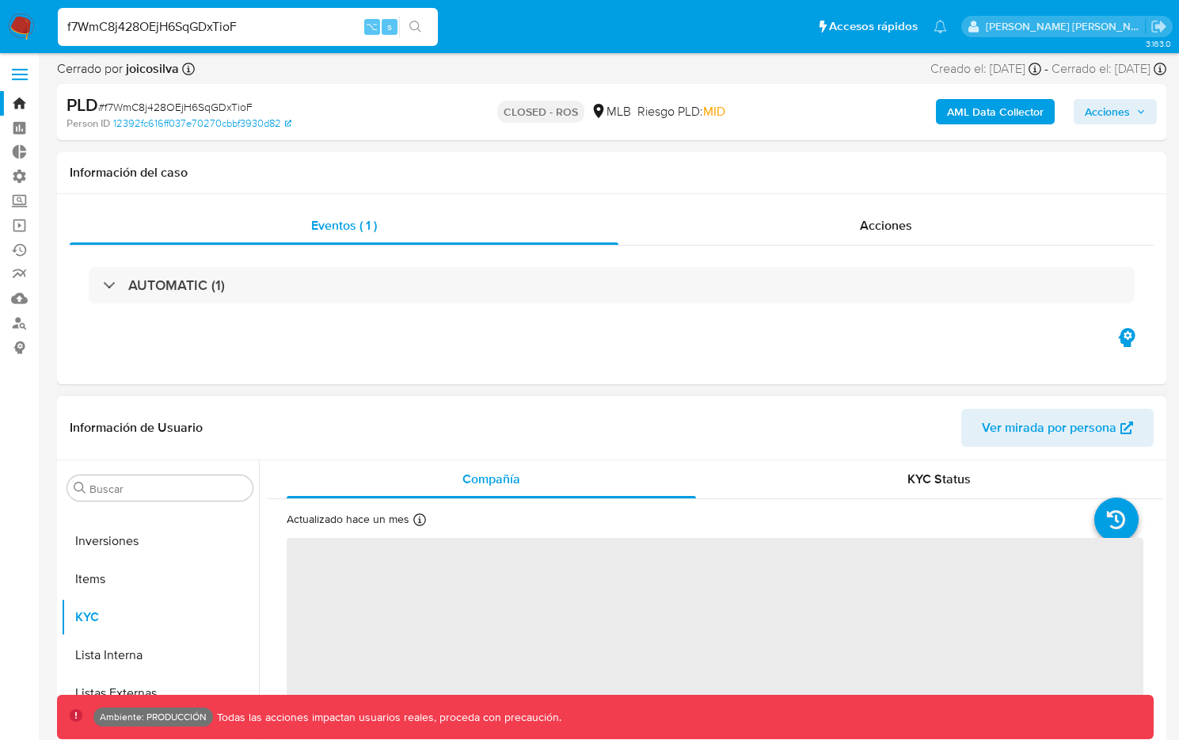
scroll to position [6, 0]
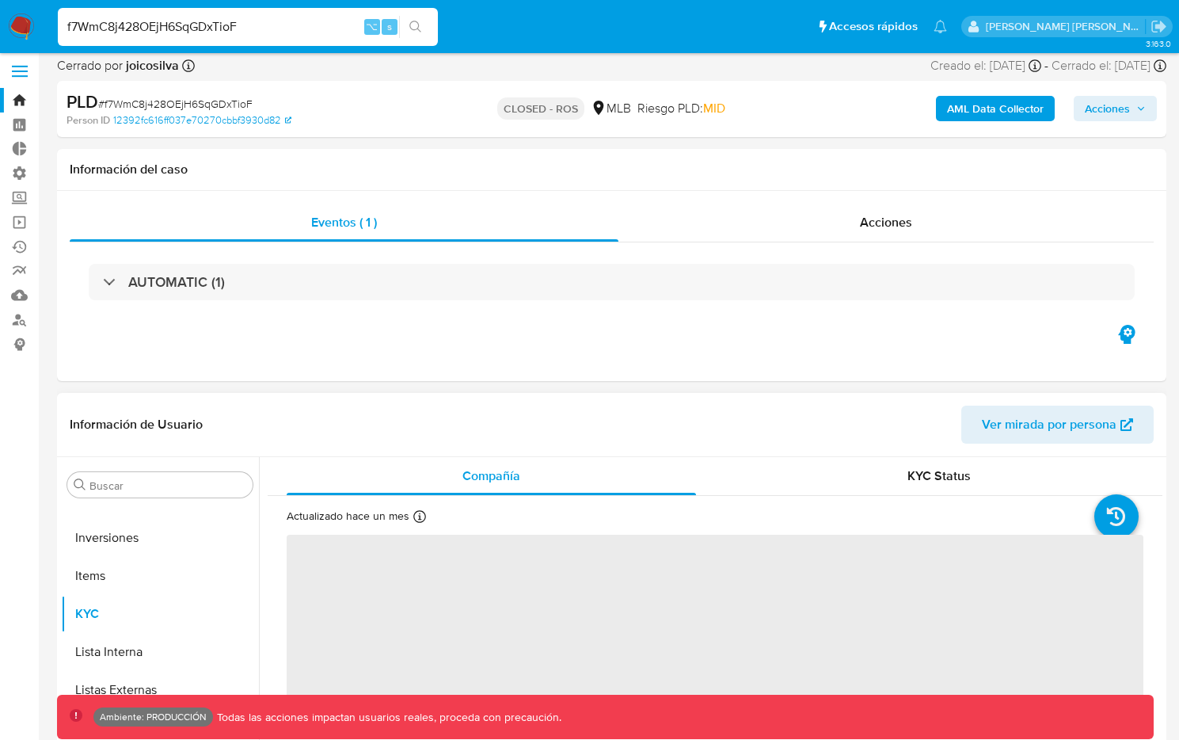
select select "10"
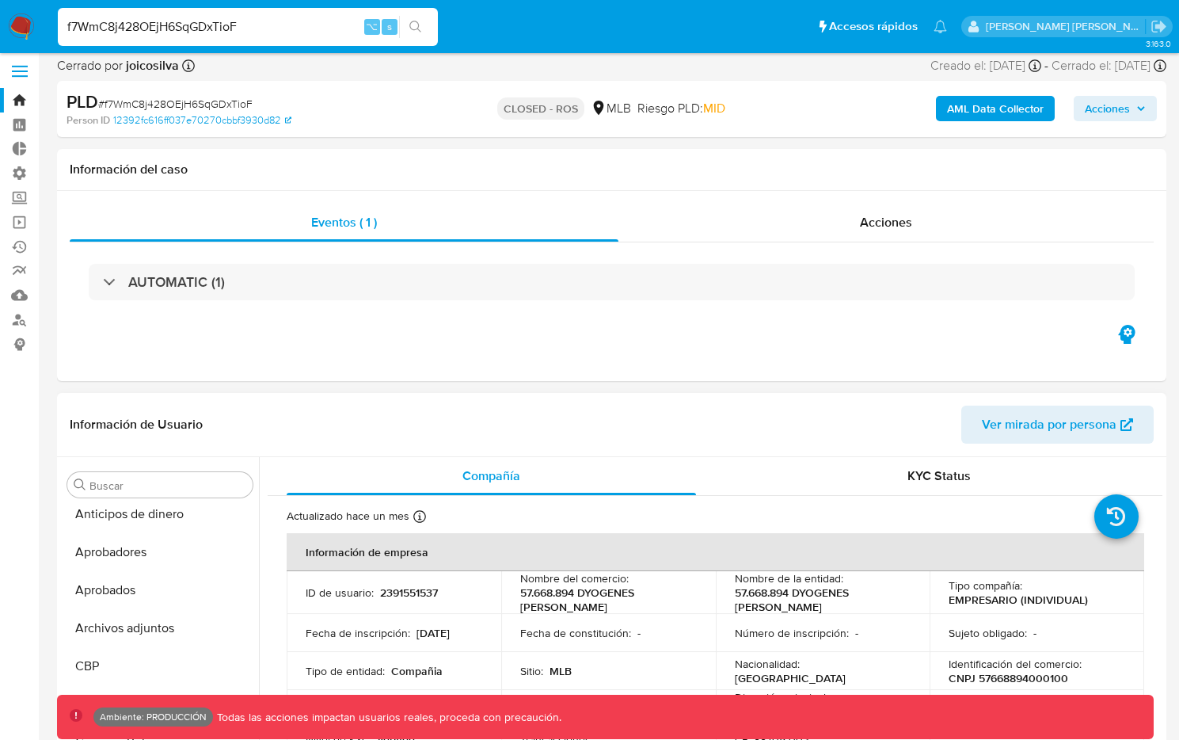
scroll to position [0, 0]
click at [158, 632] on button "Archivos adjuntos" at bounding box center [153, 637] width 185 height 38
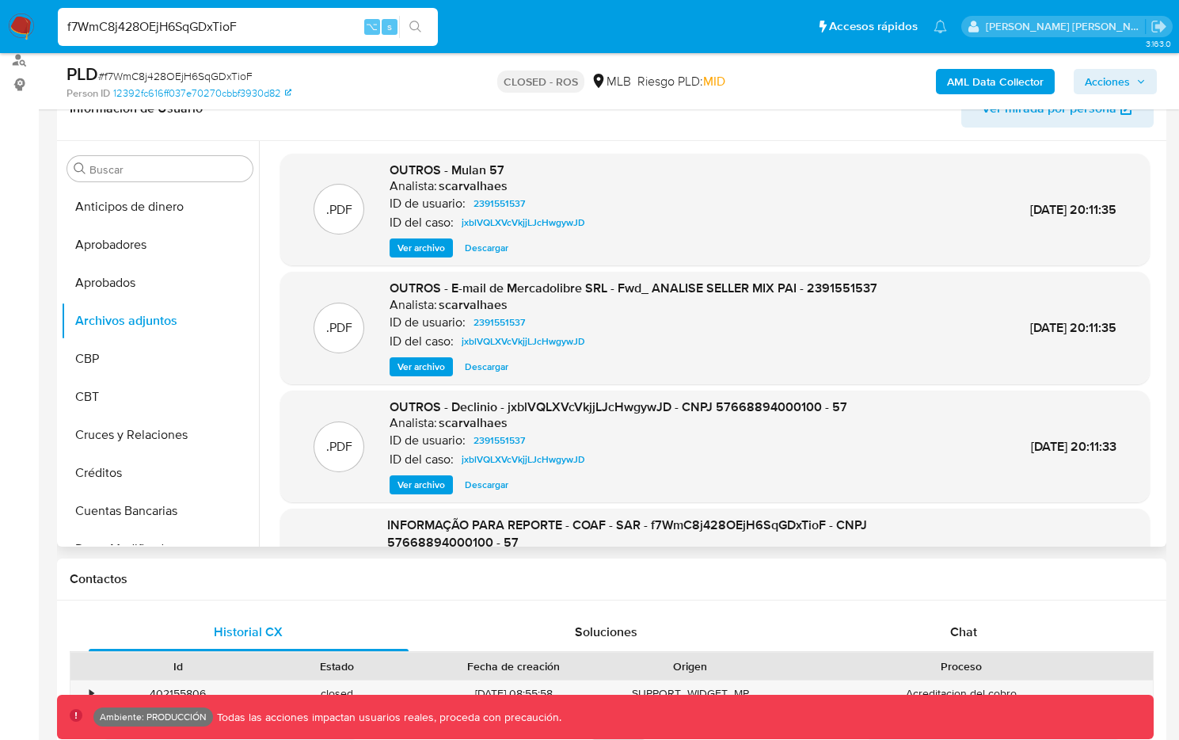
scroll to position [268, 0]
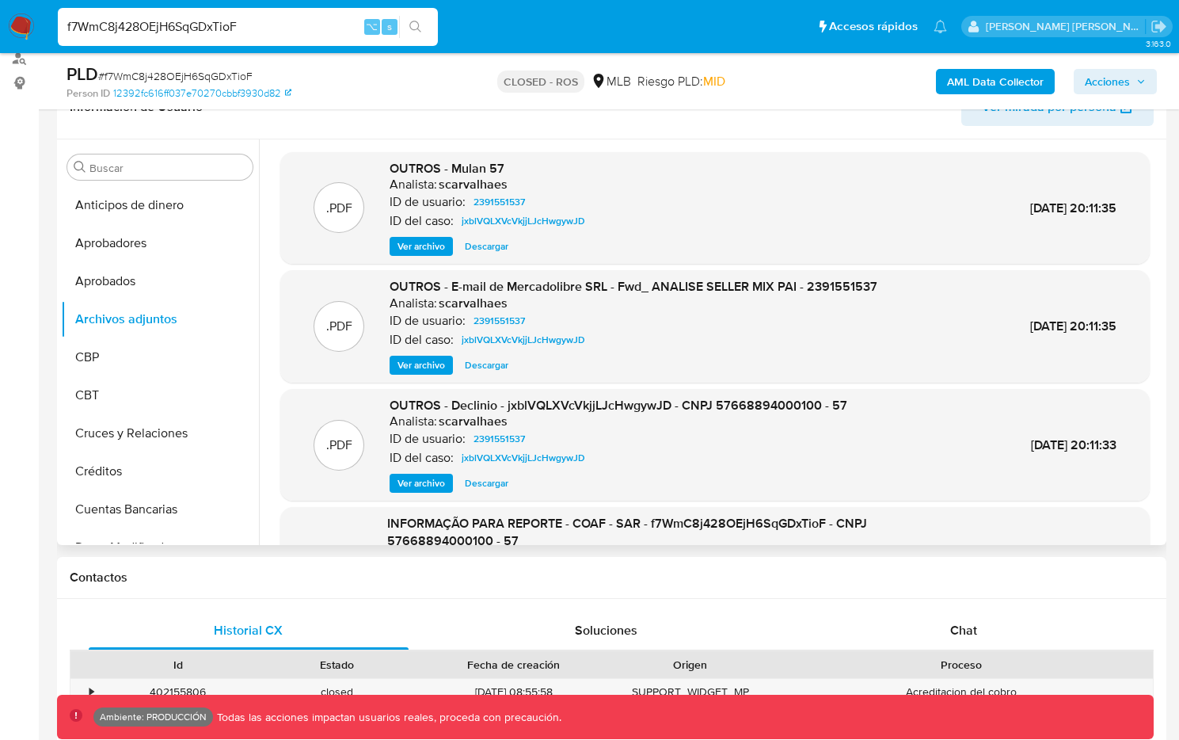
click at [401, 243] on span "Ver archivo" at bounding box center [421, 246] width 48 height 16
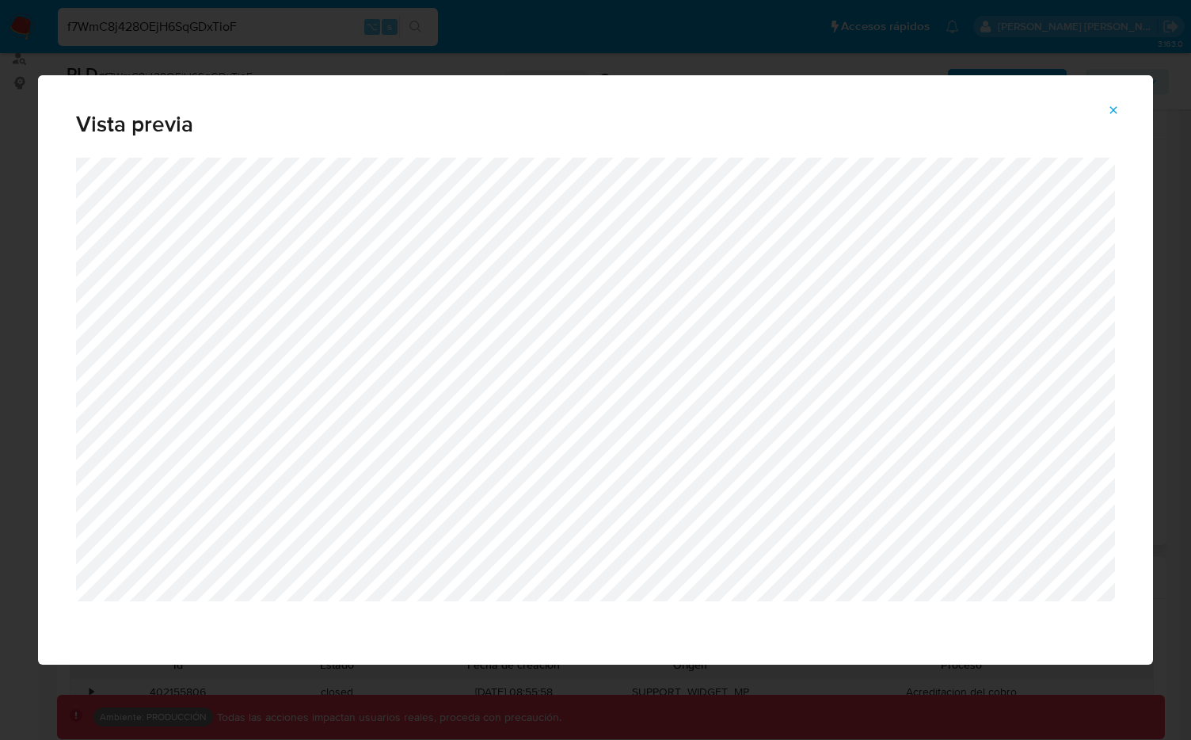
click at [1105, 112] on button "Attachment preview" at bounding box center [1113, 109] width 35 height 25
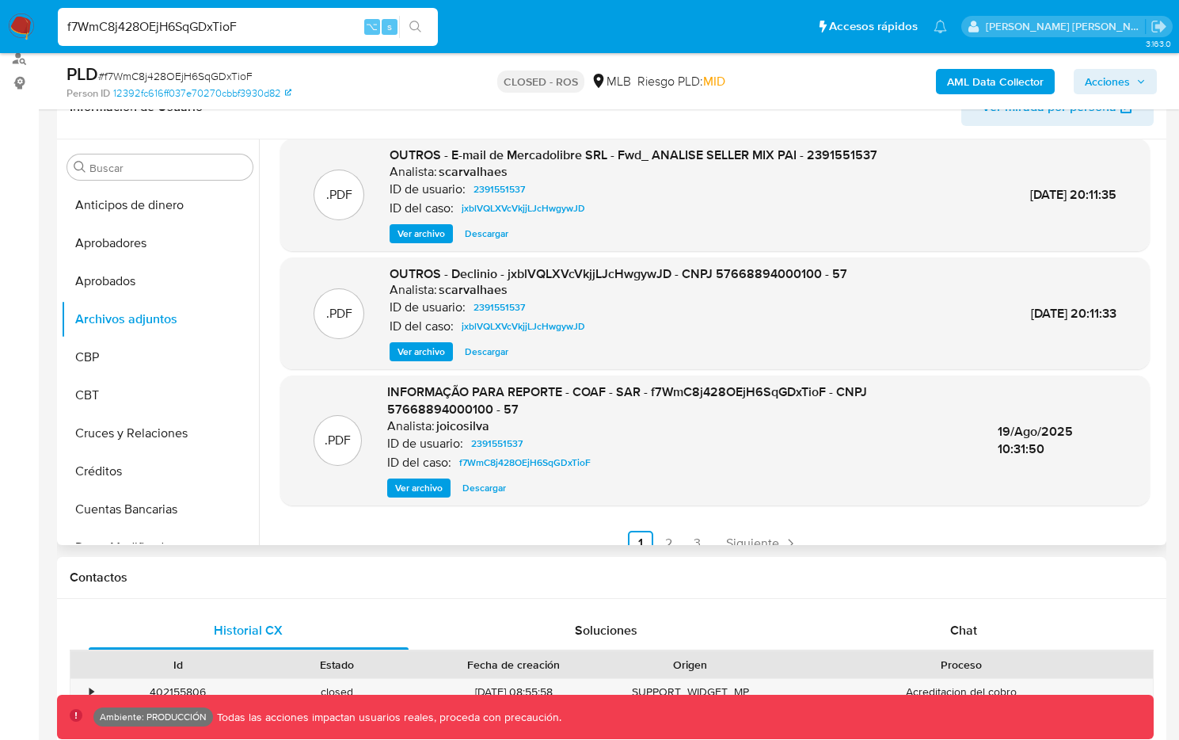
scroll to position [150, 0]
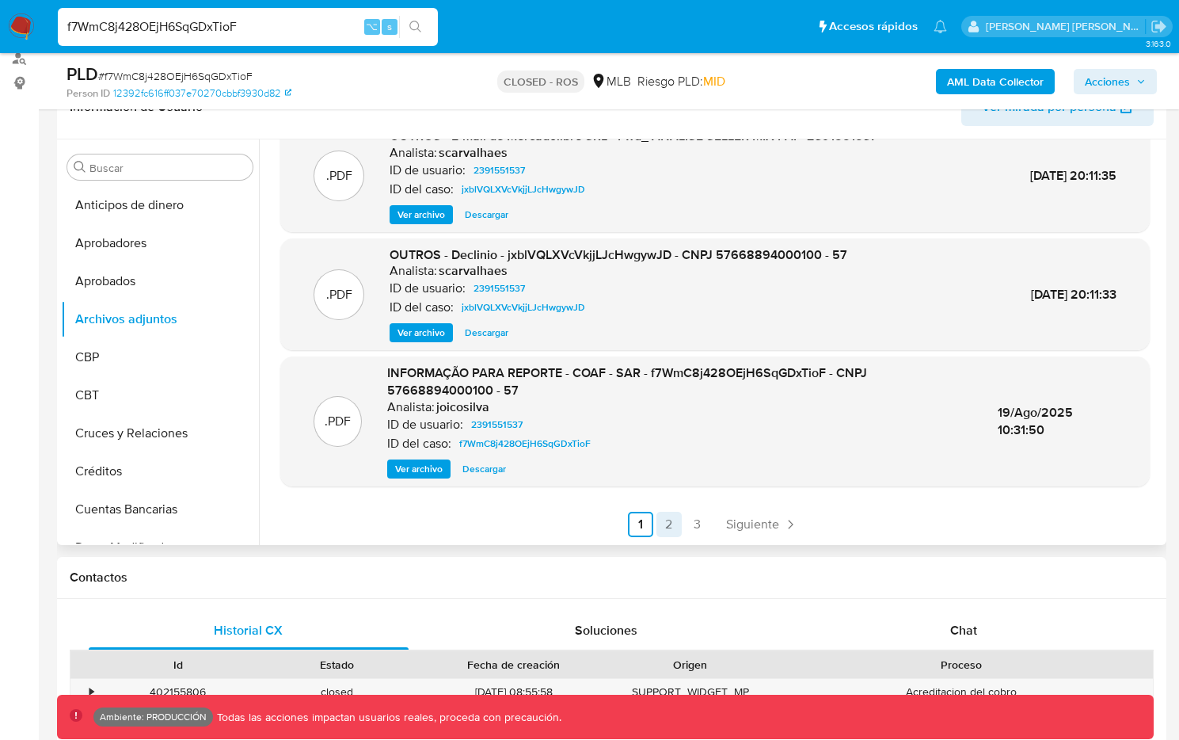
click at [660, 523] on link "2" at bounding box center [668, 523] width 25 height 25
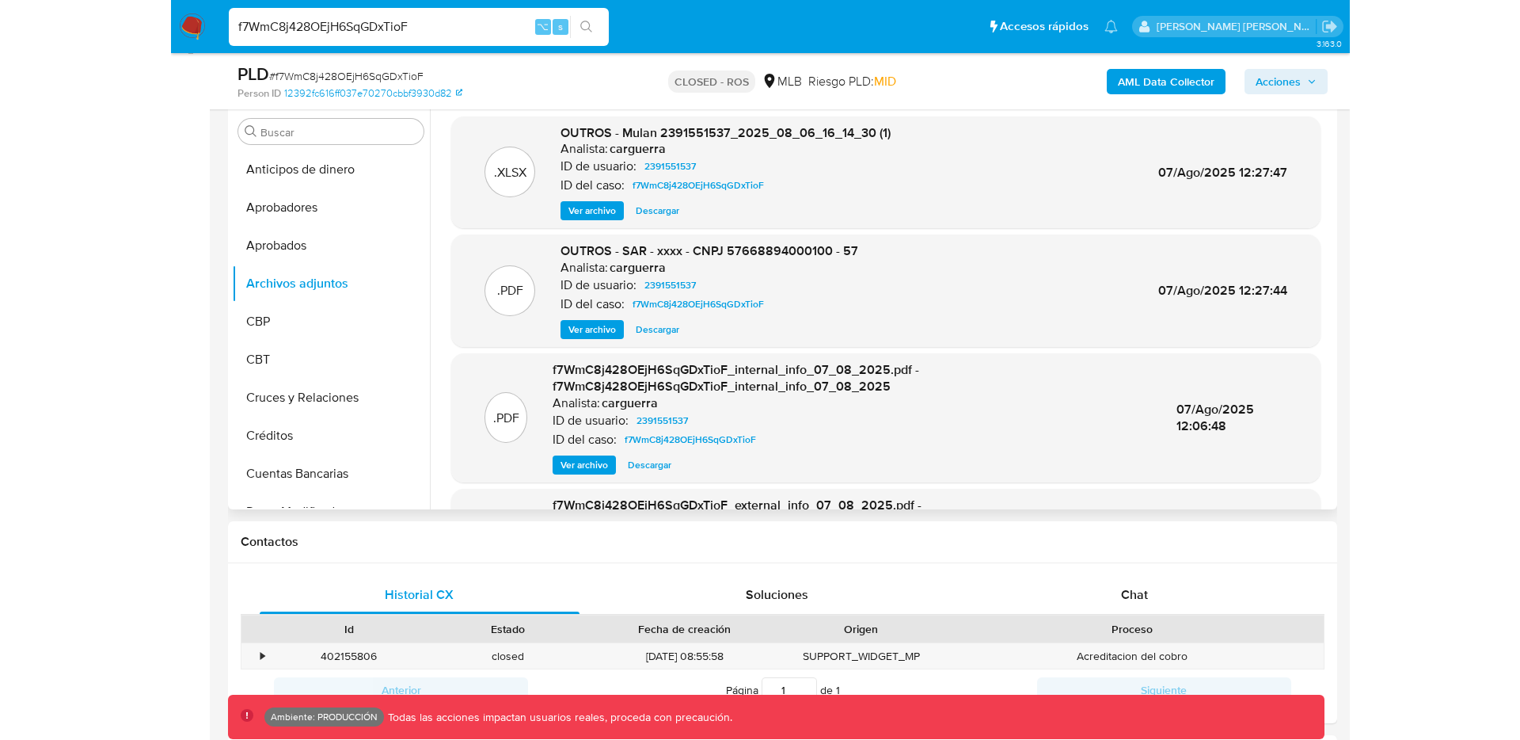
scroll to position [302, 0]
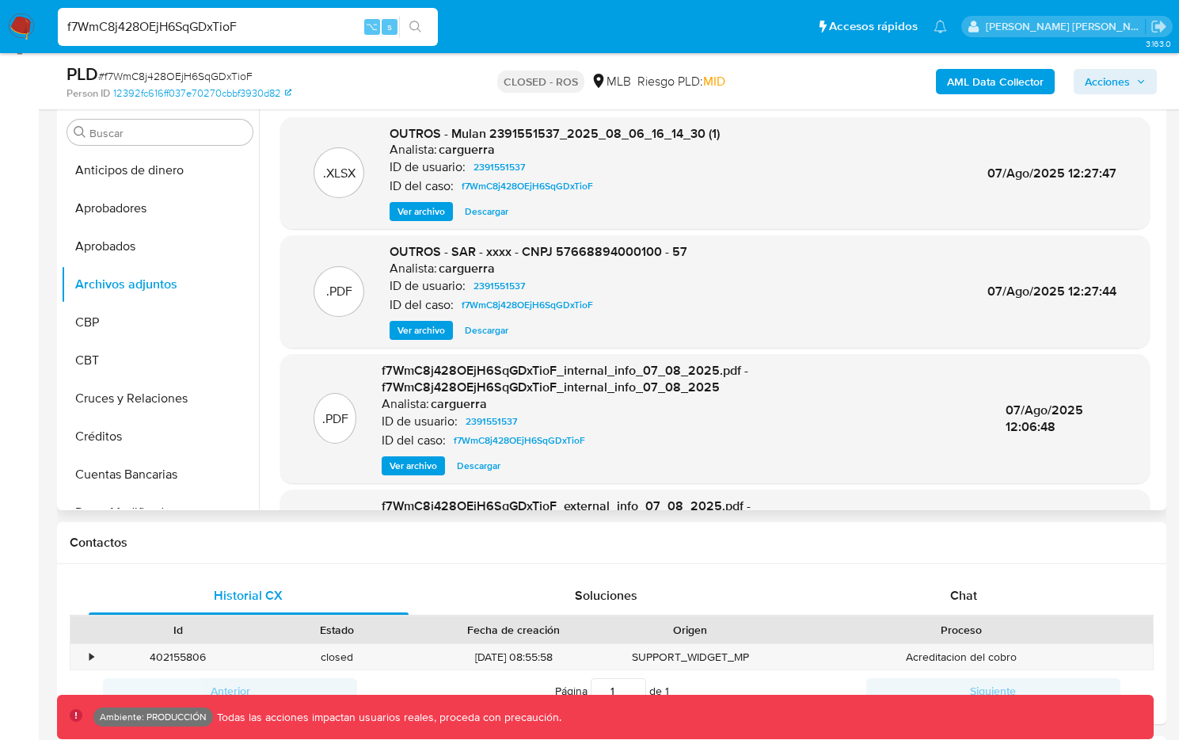
click at [402, 333] on span "Ver archivo" at bounding box center [421, 330] width 48 height 16
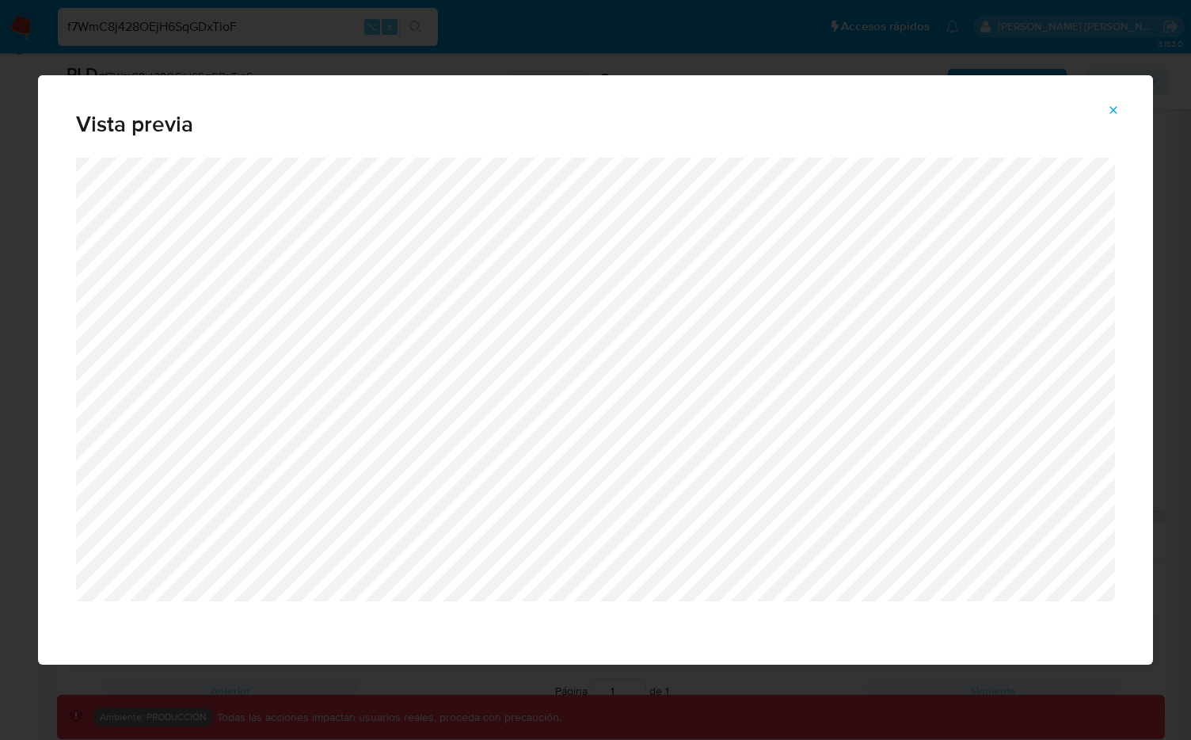
click at [1120, 107] on button "Attachment preview" at bounding box center [1113, 109] width 35 height 25
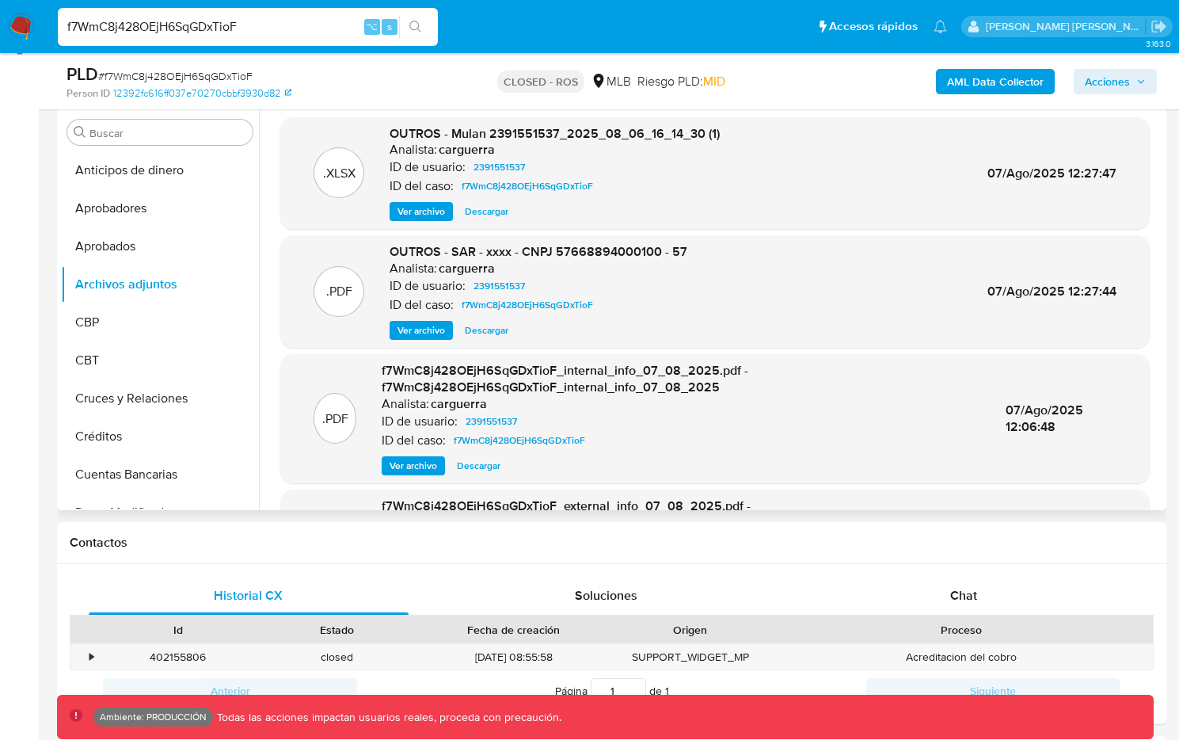
click at [432, 324] on span "Ver archivo" at bounding box center [421, 330] width 48 height 16
